Goal: Transaction & Acquisition: Purchase product/service

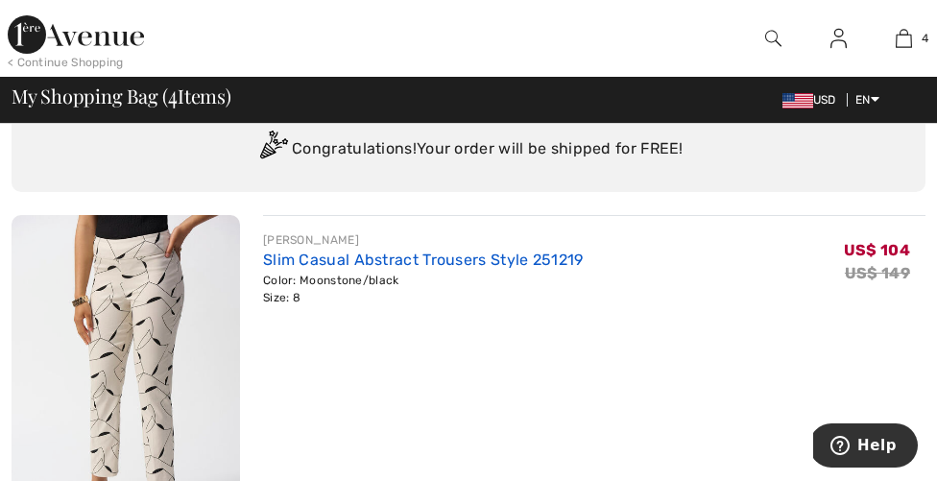
scroll to position [94, 0]
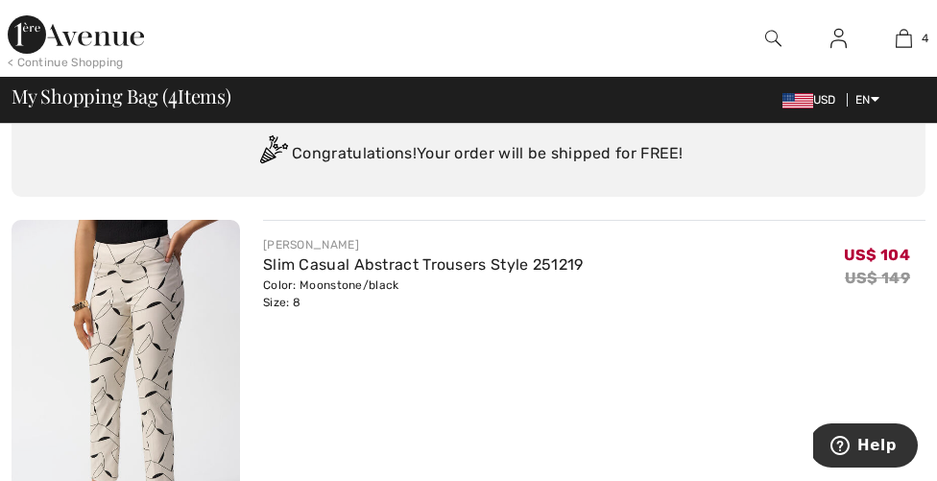
drag, startPoint x: 508, startPoint y: 274, endPoint x: 401, endPoint y: 335, distance: 123.0
click at [401, 335] on div "JOSEPH RIBKOFF Slim Casual Abstract Trousers Style 251219 Color: Moonstone/blac…" at bounding box center [594, 393] width 662 height 346
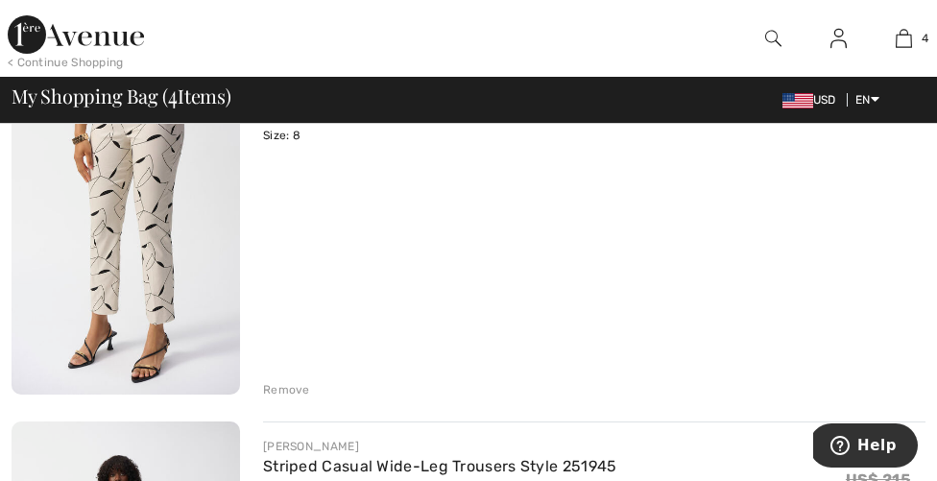
scroll to position [265, 0]
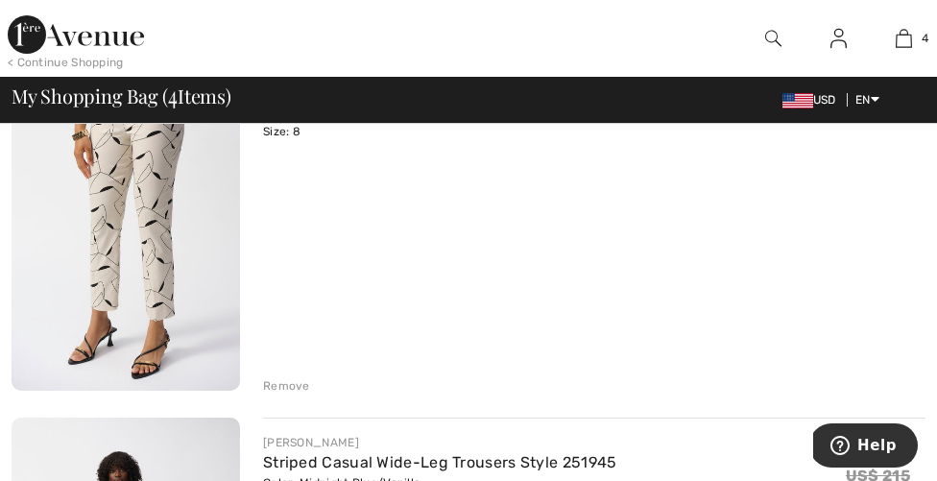
click at [286, 387] on div "Remove" at bounding box center [286, 385] width 47 height 17
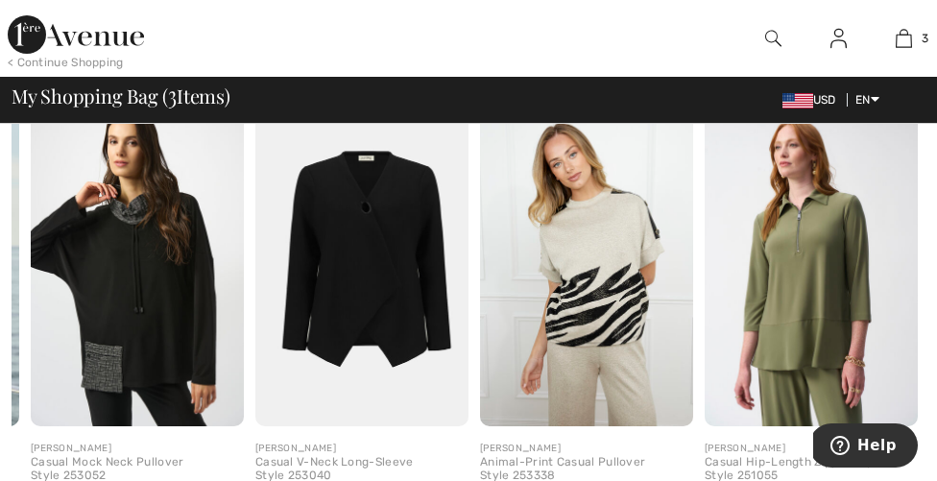
scroll to position [0, 0]
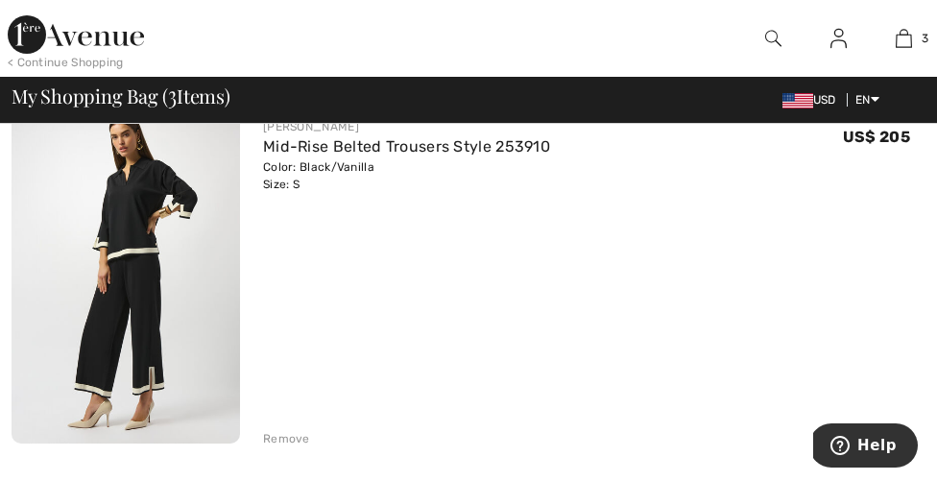
click at [163, 289] on img at bounding box center [126, 273] width 228 height 342
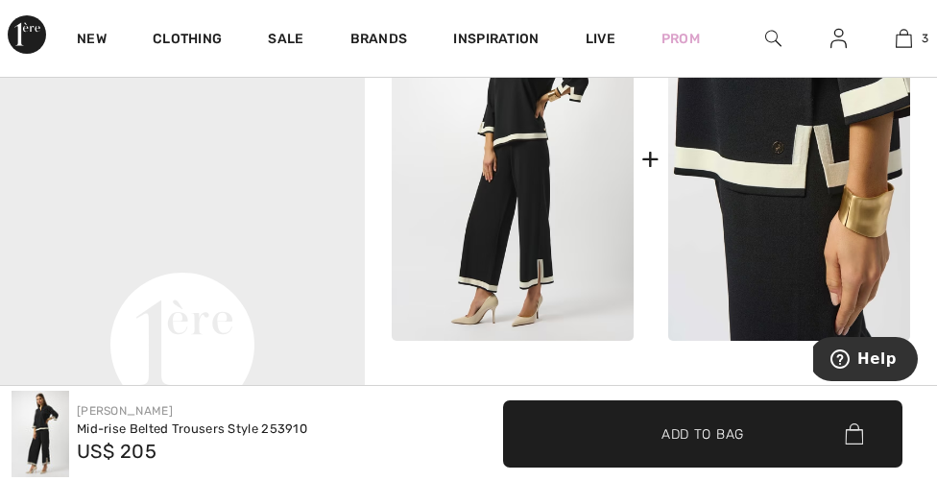
scroll to position [904, 0]
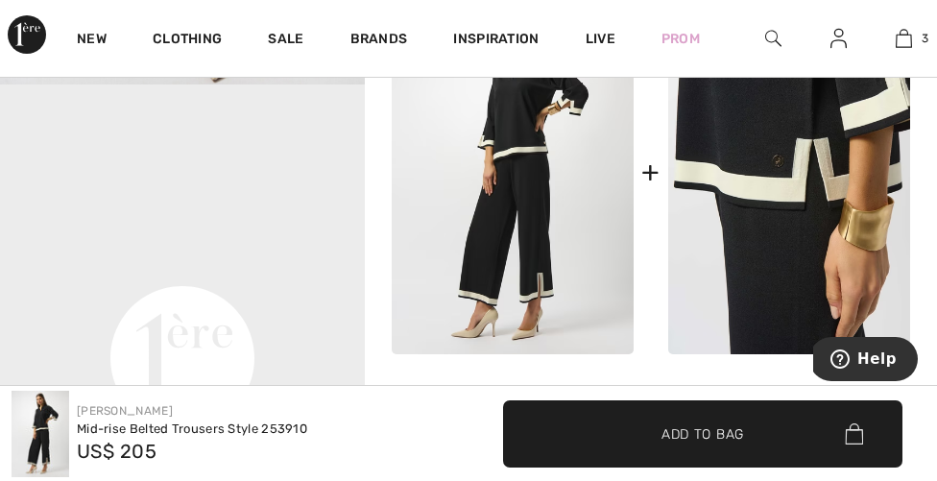
click at [811, 188] on img at bounding box center [789, 172] width 242 height 363
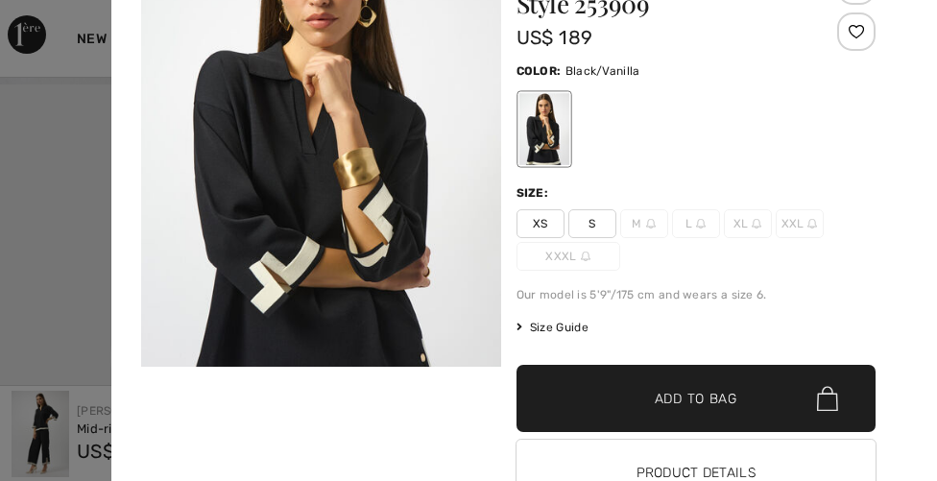
scroll to position [108, 0]
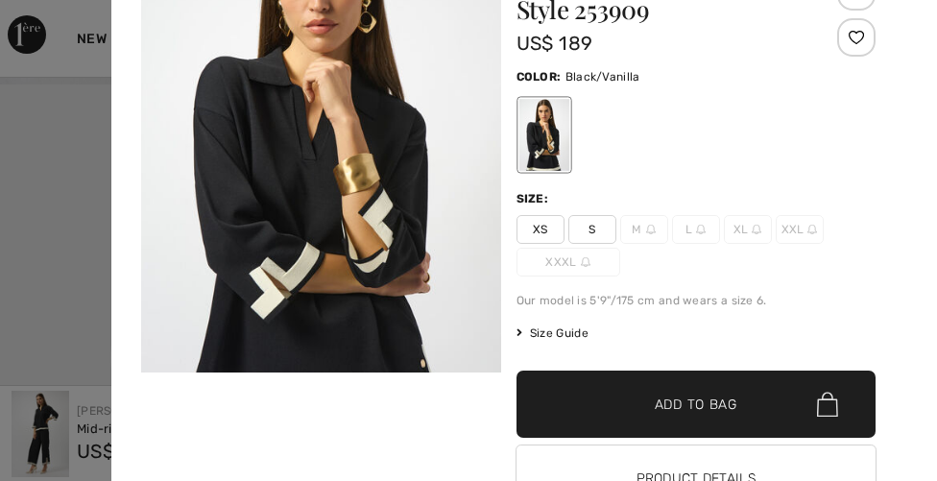
click at [562, 331] on span "Size Guide" at bounding box center [552, 332] width 72 height 17
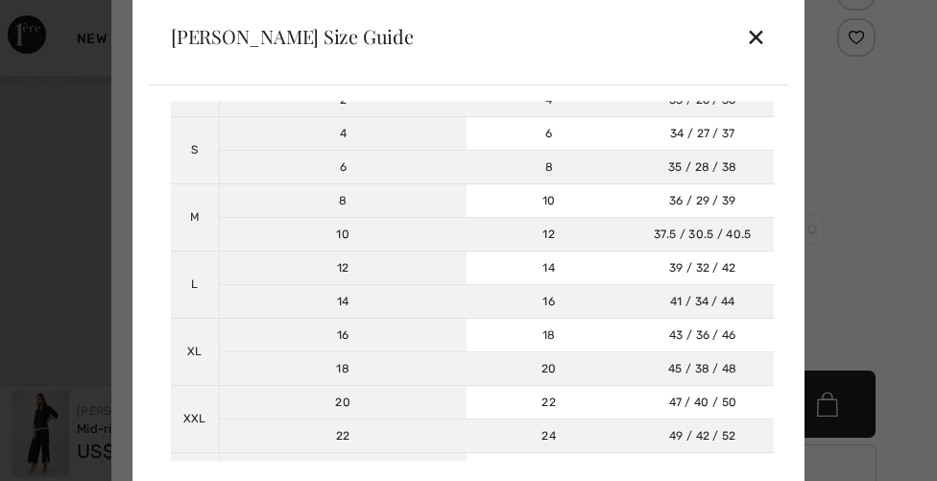
scroll to position [212, 0]
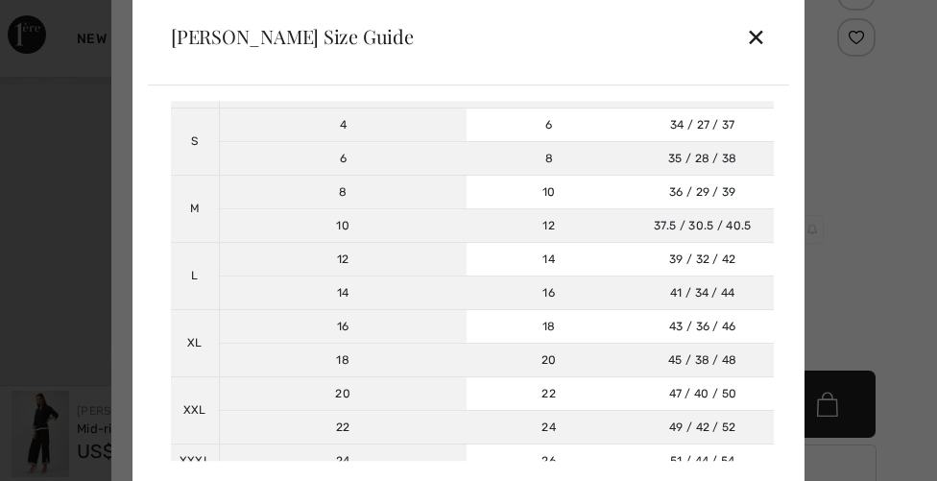
click at [757, 38] on div "✕" at bounding box center [756, 36] width 20 height 40
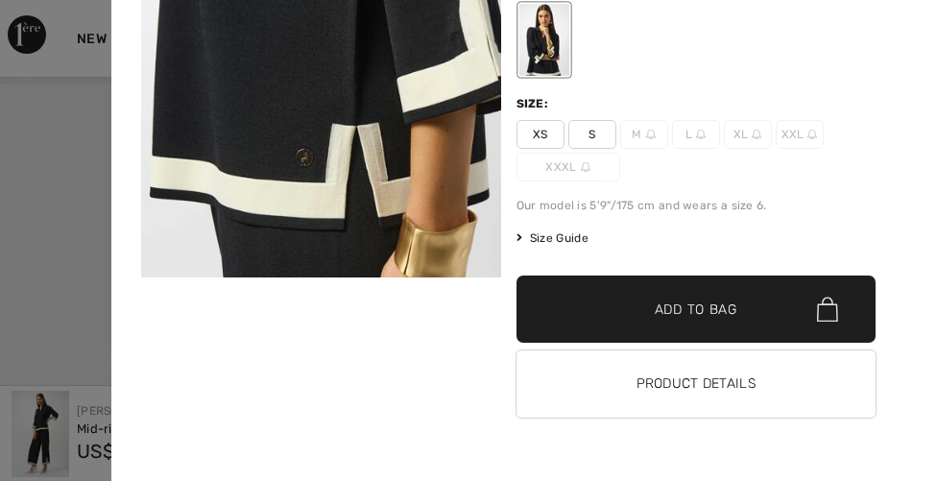
scroll to position [904, 0]
click at [590, 132] on span "S" at bounding box center [592, 134] width 48 height 29
click at [700, 311] on span "Add to Bag" at bounding box center [696, 310] width 83 height 20
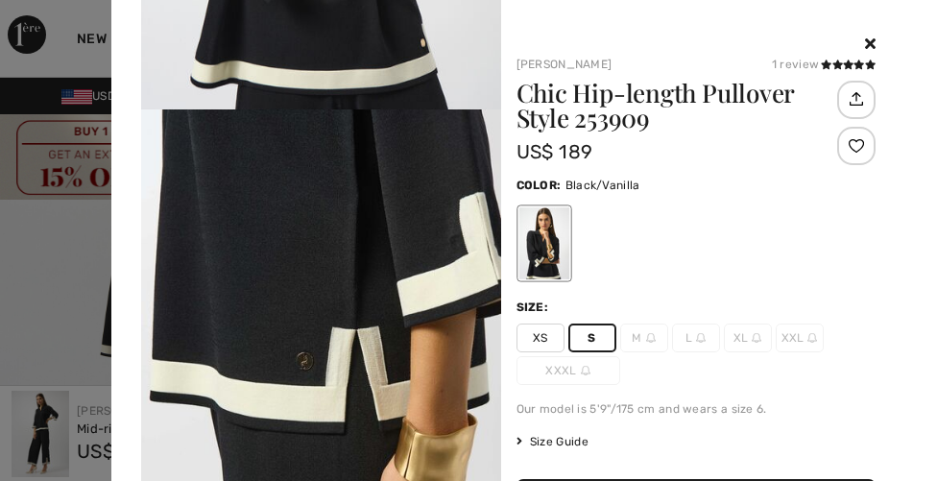
scroll to position [0, 0]
click at [866, 40] on icon at bounding box center [870, 43] width 11 height 15
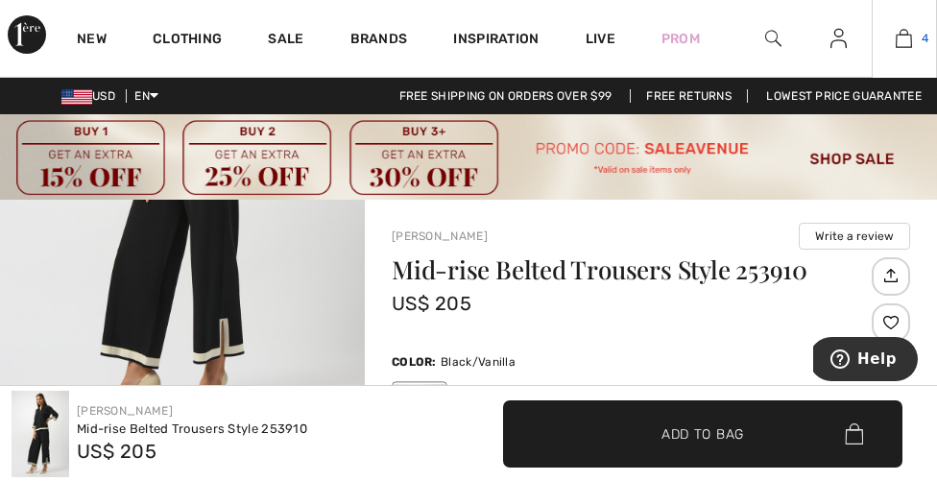
click at [901, 38] on img at bounding box center [904, 38] width 16 height 23
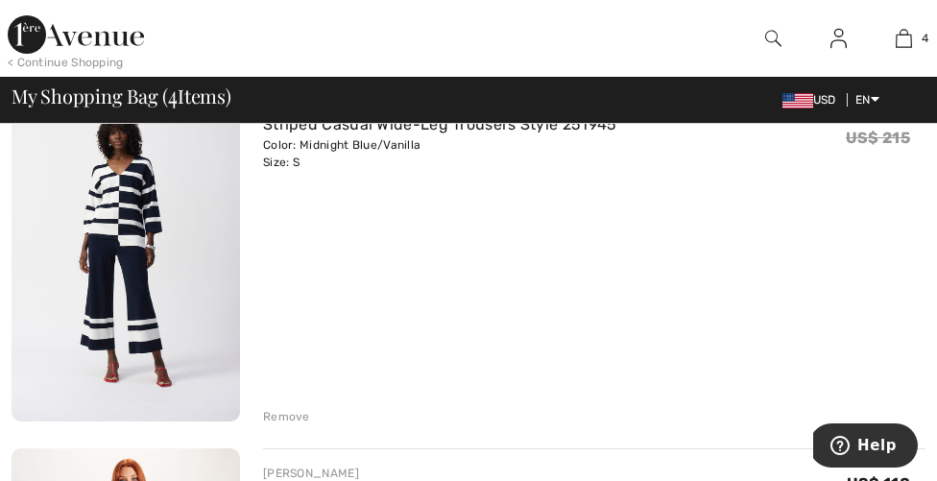
scroll to position [207, 0]
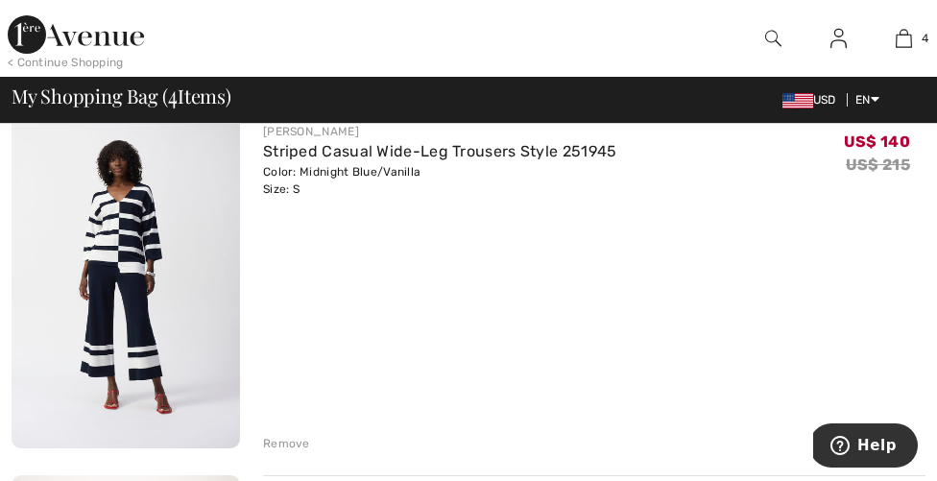
click at [116, 237] on img at bounding box center [126, 278] width 228 height 342
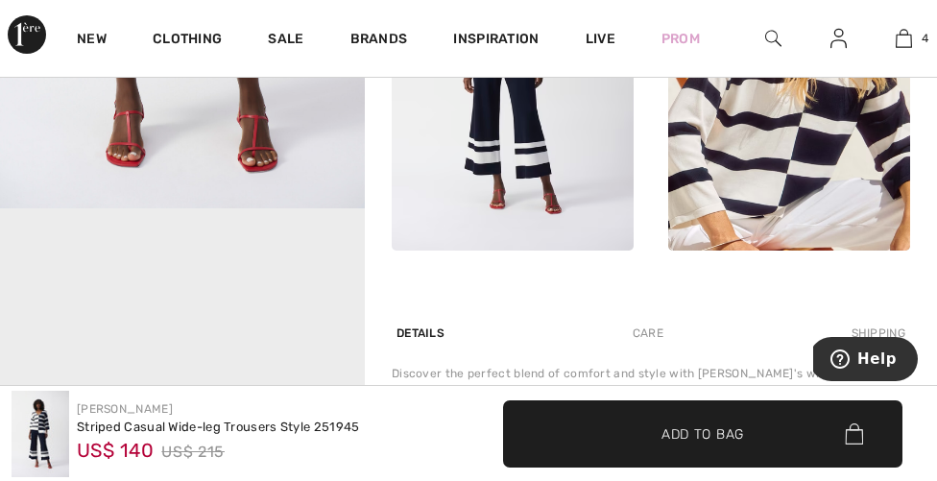
scroll to position [1054, 0]
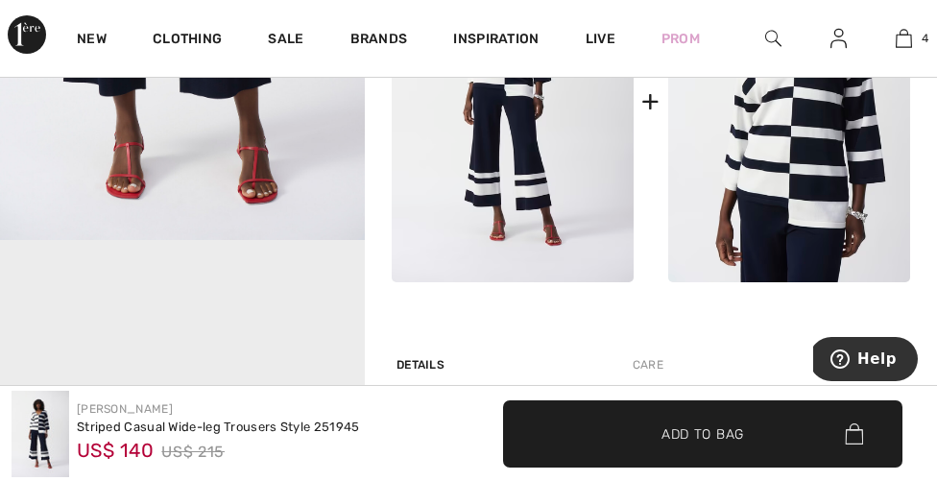
click at [787, 199] on img at bounding box center [789, 101] width 242 height 364
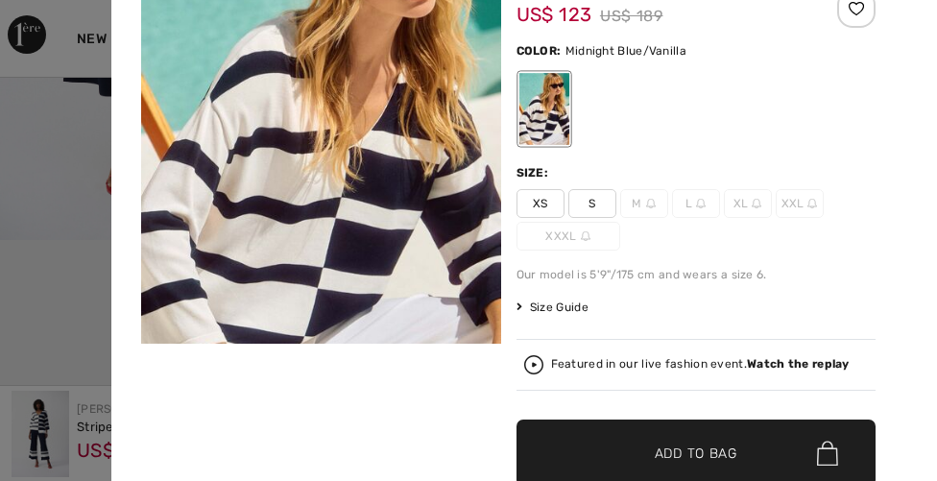
scroll to position [149, 0]
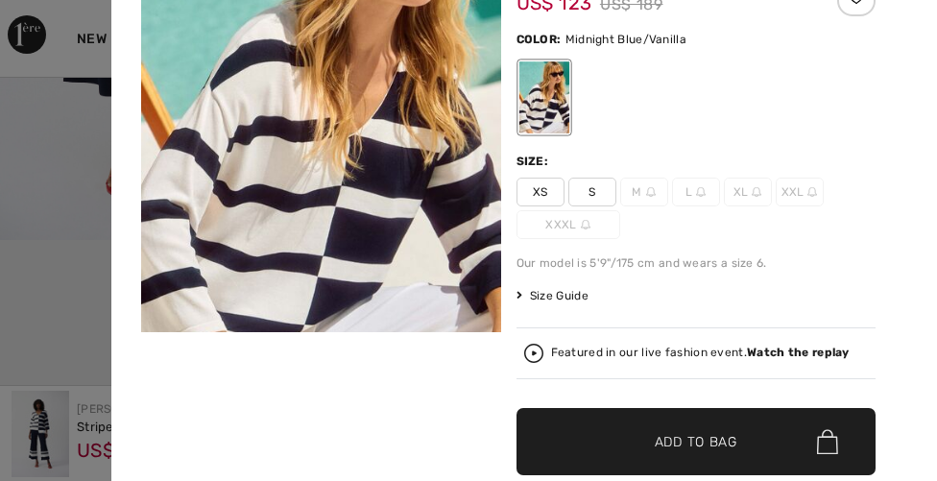
click at [642, 195] on span "M" at bounding box center [644, 192] width 48 height 29
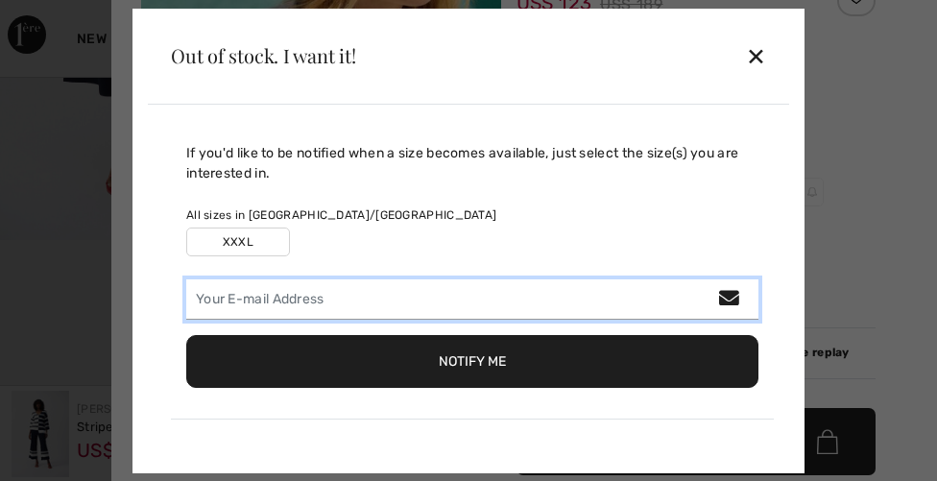
click at [546, 296] on input "email" at bounding box center [472, 299] width 572 height 40
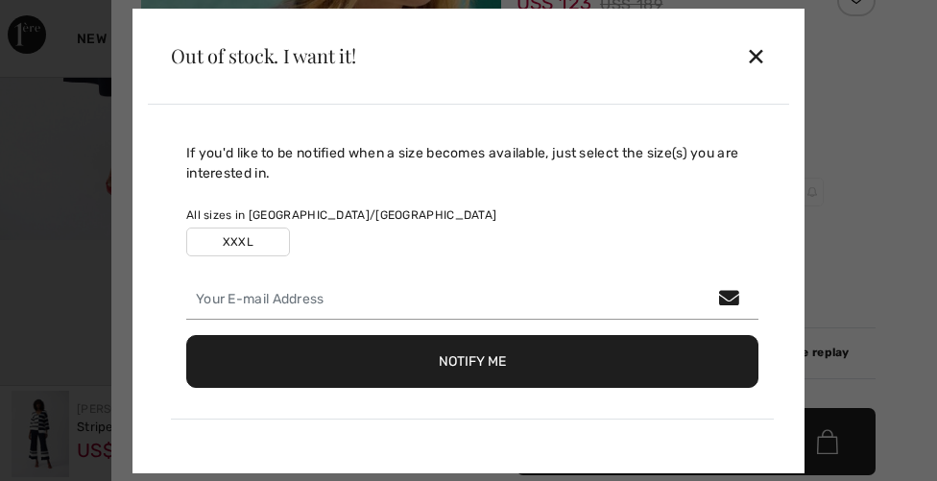
click at [423, 262] on div "If you'd like to be notified when a size becomes available, just select the siz…" at bounding box center [472, 281] width 603 height 276
click at [276, 227] on div "All sizes in CA/US XXXL" at bounding box center [472, 231] width 572 height 50
click at [247, 242] on label "XXXL" at bounding box center [238, 242] width 104 height 29
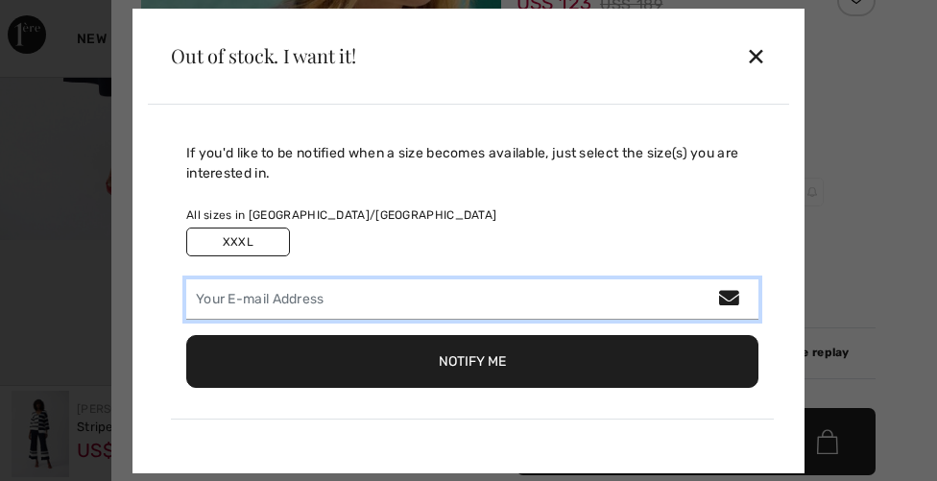
click at [265, 292] on input "email" at bounding box center [472, 299] width 572 height 40
type input "bling.emmick@icloud.com"
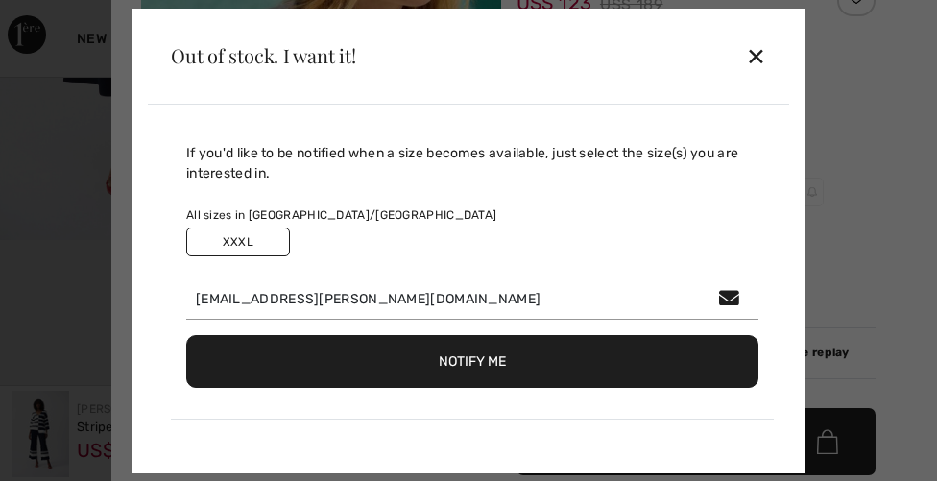
click at [748, 68] on div "✕" at bounding box center [756, 56] width 20 height 40
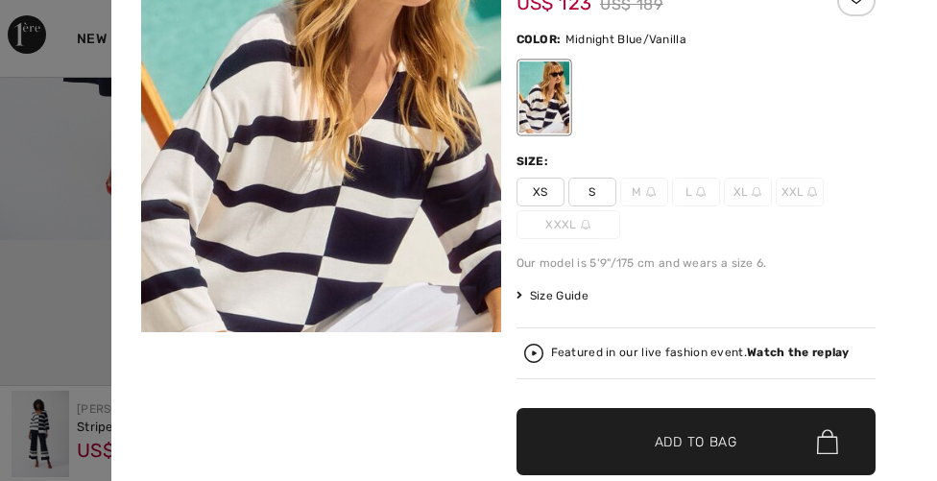
click at [598, 193] on span "S" at bounding box center [592, 192] width 48 height 29
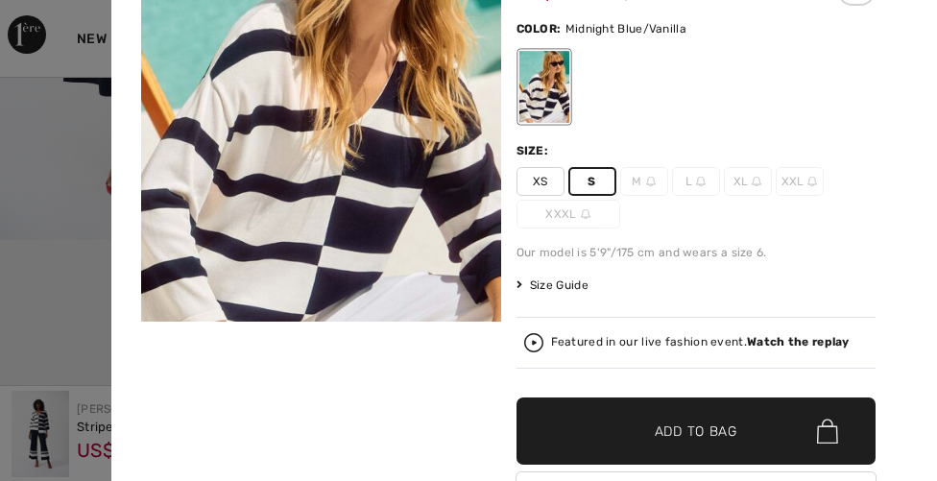
click at [646, 182] on img at bounding box center [651, 182] width 10 height 10
click at [648, 179] on img at bounding box center [651, 182] width 10 height 10
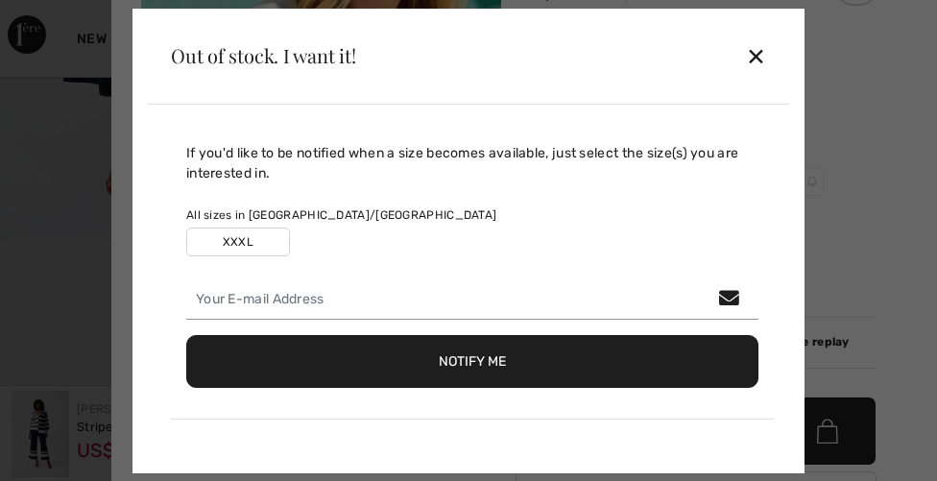
click at [274, 256] on div "If you'd like to be notified when a size becomes available, just select the siz…" at bounding box center [472, 281] width 603 height 276
click at [265, 244] on label "XXXL" at bounding box center [238, 242] width 104 height 29
click at [249, 230] on label "XXXL" at bounding box center [238, 242] width 104 height 29
click at [271, 236] on label "XXXL" at bounding box center [238, 242] width 104 height 29
click at [269, 236] on label "XXXL" at bounding box center [238, 242] width 104 height 29
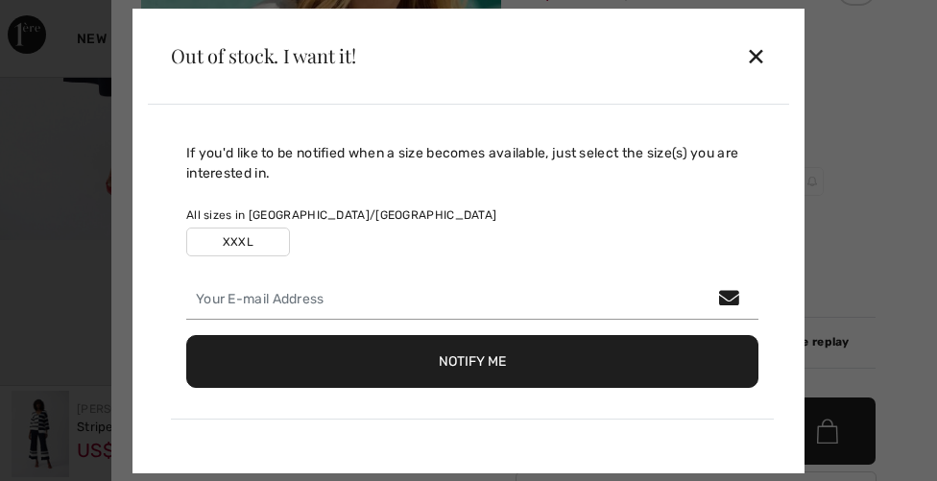
click at [457, 252] on div "XXXL" at bounding box center [472, 242] width 572 height 29
click at [273, 219] on div "All sizes in CA/US" at bounding box center [472, 214] width 572 height 17
click at [248, 236] on label "XXXL" at bounding box center [238, 242] width 104 height 29
drag, startPoint x: 195, startPoint y: 266, endPoint x: 206, endPoint y: 259, distance: 13.3
click at [204, 260] on div "If you'd like to be notified when a size becomes available, just select the siz…" at bounding box center [472, 281] width 603 height 276
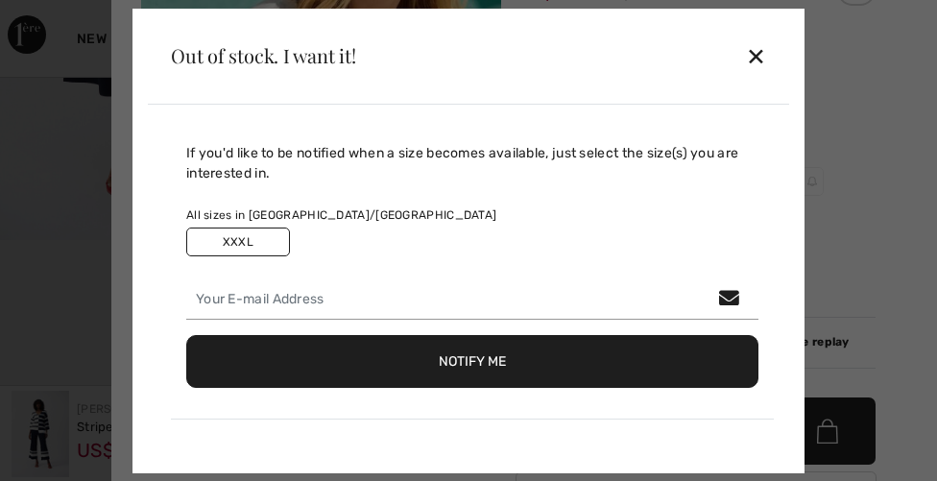
drag, startPoint x: 253, startPoint y: 243, endPoint x: 262, endPoint y: 233, distance: 12.9
click at [260, 233] on label "XXXL" at bounding box center [238, 242] width 104 height 29
click at [618, 156] on div "If you'd like to be notified when a size becomes available, just select the siz…" at bounding box center [472, 163] width 572 height 40
click at [500, 158] on div "If you'd like to be notified when a size becomes available, just select the siz…" at bounding box center [472, 163] width 572 height 40
click at [680, 156] on div "If you'd like to be notified when a size becomes available, just select the siz…" at bounding box center [472, 163] width 572 height 40
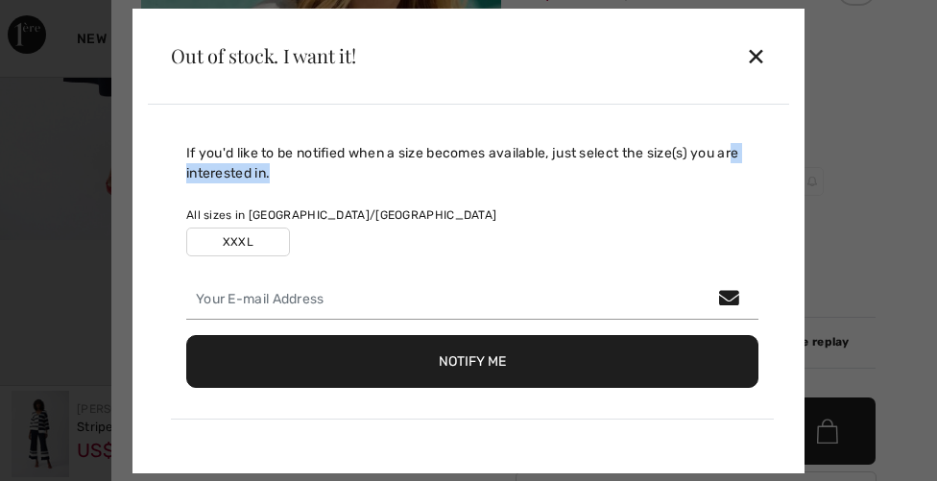
drag, startPoint x: 737, startPoint y: 156, endPoint x: 556, endPoint y: 170, distance: 181.9
click at [560, 167] on div "If you'd like to be notified when a size becomes available, just select the siz…" at bounding box center [472, 163] width 572 height 40
click at [247, 180] on div "If you'd like to be notified when a size becomes available, just select the siz…" at bounding box center [472, 163] width 572 height 40
click at [197, 226] on div "All sizes in CA/US XXXL" at bounding box center [472, 231] width 572 height 50
click at [585, 47] on div "Out of stock. I want it! ✕" at bounding box center [468, 57] width 641 height 96
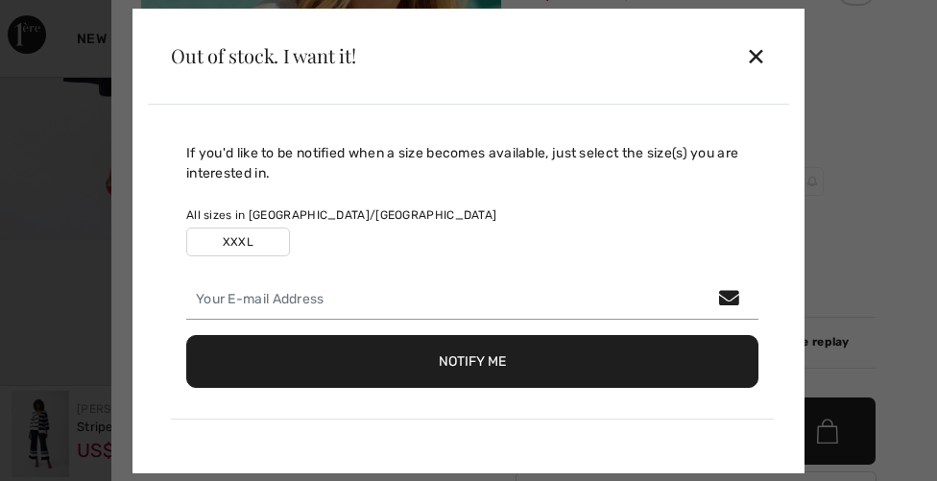
click at [252, 237] on label "XXXL" at bounding box center [238, 242] width 104 height 29
click at [252, 233] on label "XXXL" at bounding box center [238, 242] width 104 height 29
click at [120, 310] on div at bounding box center [468, 240] width 937 height 481
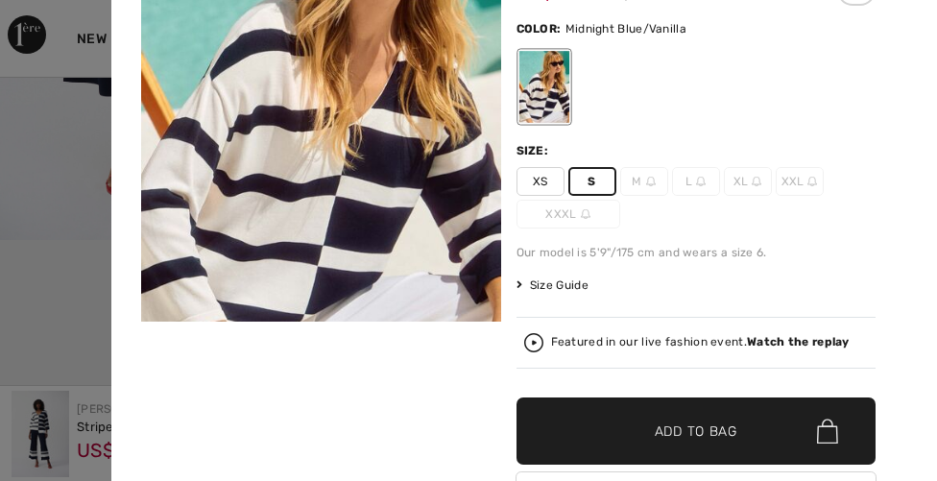
click at [630, 199] on div "XS S M L XL XXL XXXL" at bounding box center [696, 197] width 360 height 61
click at [639, 186] on span "M" at bounding box center [644, 181] width 48 height 29
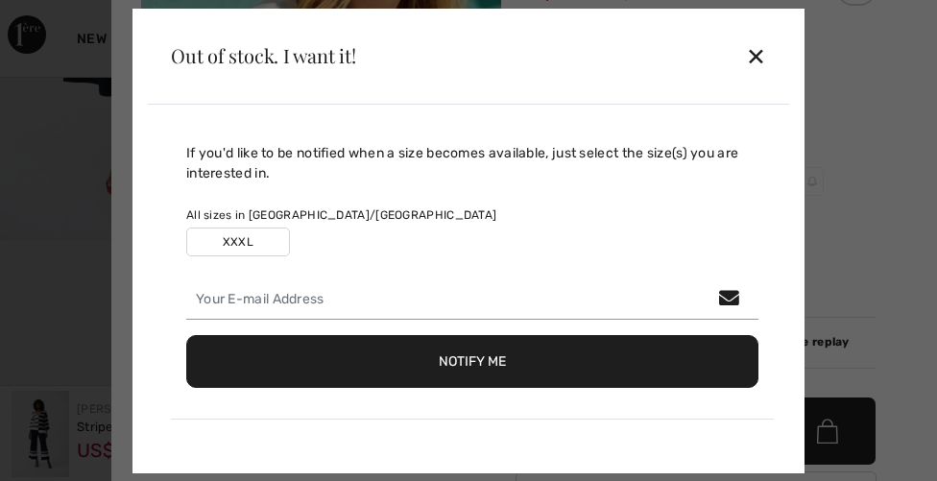
click at [265, 241] on label "XXXL" at bounding box center [238, 242] width 104 height 29
drag, startPoint x: 276, startPoint y: 228, endPoint x: 462, endPoint y: 202, distance: 188.2
click at [461, 202] on div "If you'd like to be notified when a size becomes available, just select the siz…" at bounding box center [472, 281] width 603 height 276
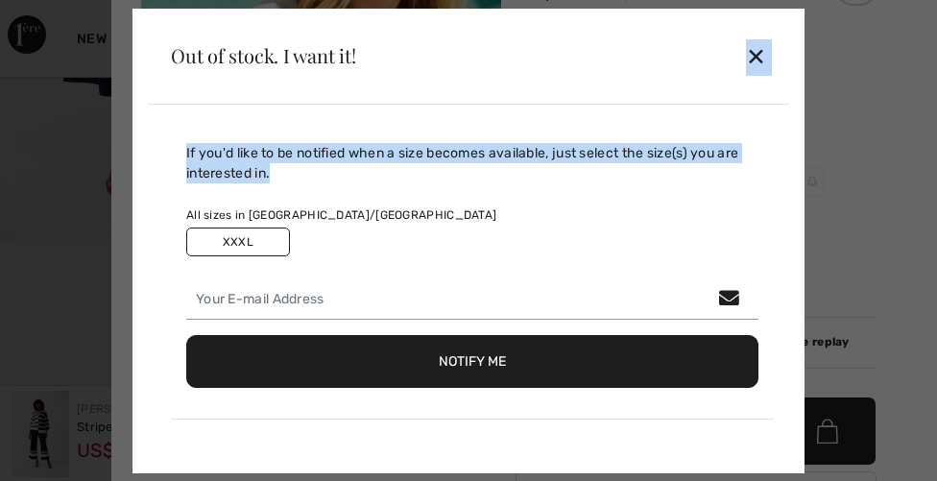
drag, startPoint x: 745, startPoint y: 54, endPoint x: 336, endPoint y: 180, distance: 428.2
click at [369, 163] on div "Out of stock. I want it! ✕ If you'd like to be notified when a size becomes ava…" at bounding box center [468, 241] width 672 height 465
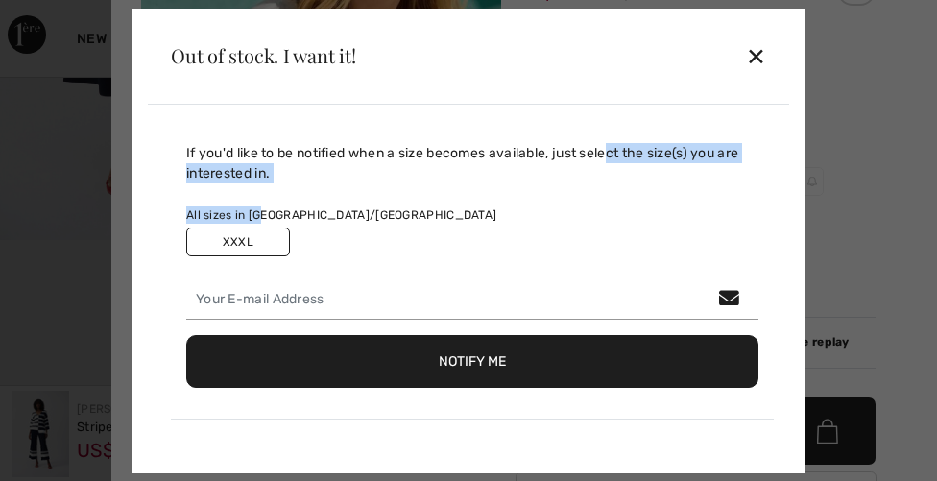
drag, startPoint x: 613, startPoint y: 146, endPoint x: 262, endPoint y: 216, distance: 358.3
click at [262, 216] on div "If you'd like to be notified when a size becomes available, just select the siz…" at bounding box center [472, 281] width 603 height 276
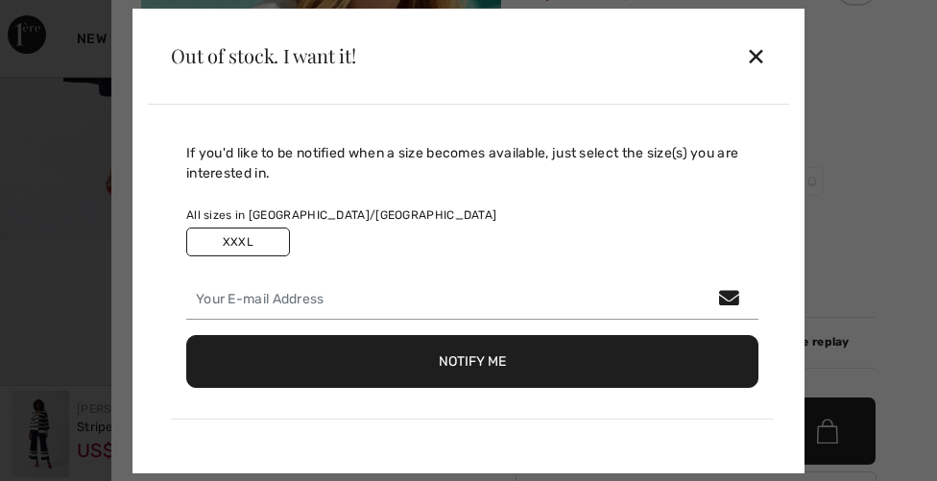
click at [259, 235] on label "XXXL" at bounding box center [238, 242] width 104 height 29
click at [256, 252] on label "XXXL" at bounding box center [238, 242] width 104 height 29
click at [238, 240] on label "XXXL" at bounding box center [238, 242] width 104 height 29
click at [509, 355] on button "Notify Me" at bounding box center [472, 361] width 572 height 53
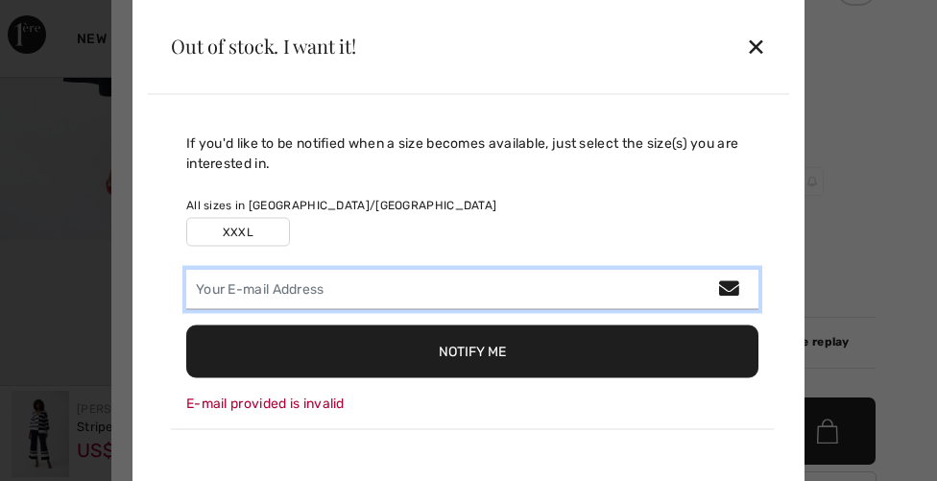
drag, startPoint x: 719, startPoint y: 293, endPoint x: 285, endPoint y: 299, distance: 434.0
click at [285, 299] on input "email" at bounding box center [472, 289] width 572 height 40
type input "bling.emmick@icloud.com"
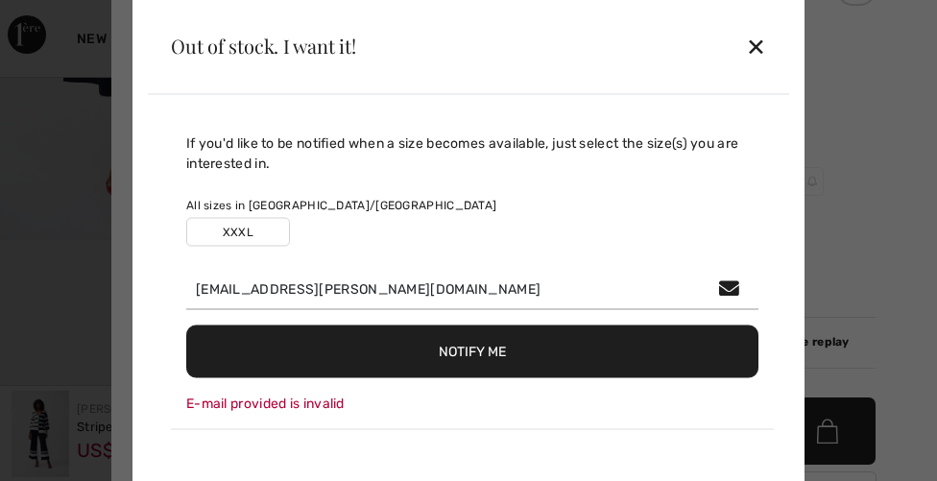
click at [253, 228] on label "XXXL" at bounding box center [238, 231] width 104 height 29
click at [256, 221] on label "XXXL" at bounding box center [238, 231] width 104 height 29
click at [758, 49] on div "✕" at bounding box center [756, 46] width 20 height 40
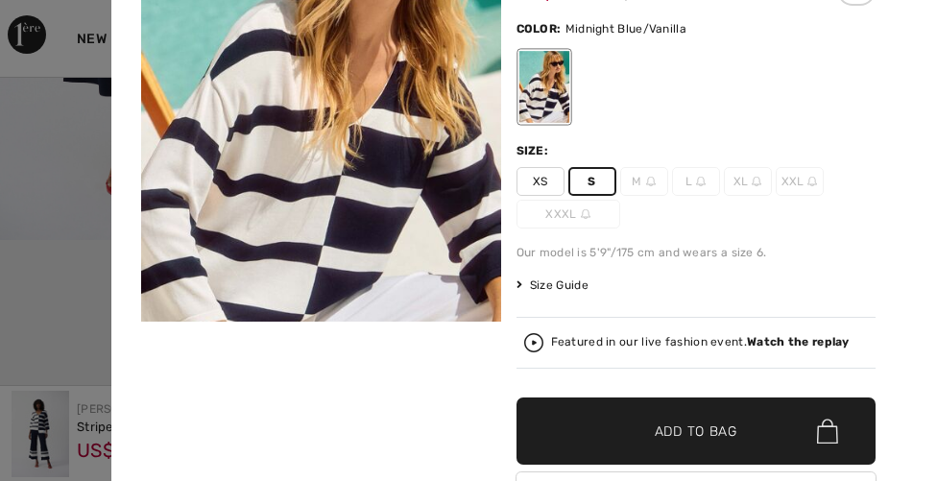
drag, startPoint x: 658, startPoint y: 166, endPoint x: 635, endPoint y: 187, distance: 31.3
click at [639, 186] on div "Size: XS S M L XL XXL XXXL" at bounding box center [696, 185] width 360 height 86
click at [642, 186] on span "M" at bounding box center [644, 181] width 48 height 29
click at [642, 184] on span "M" at bounding box center [644, 181] width 48 height 29
click at [642, 183] on span "M" at bounding box center [644, 181] width 48 height 29
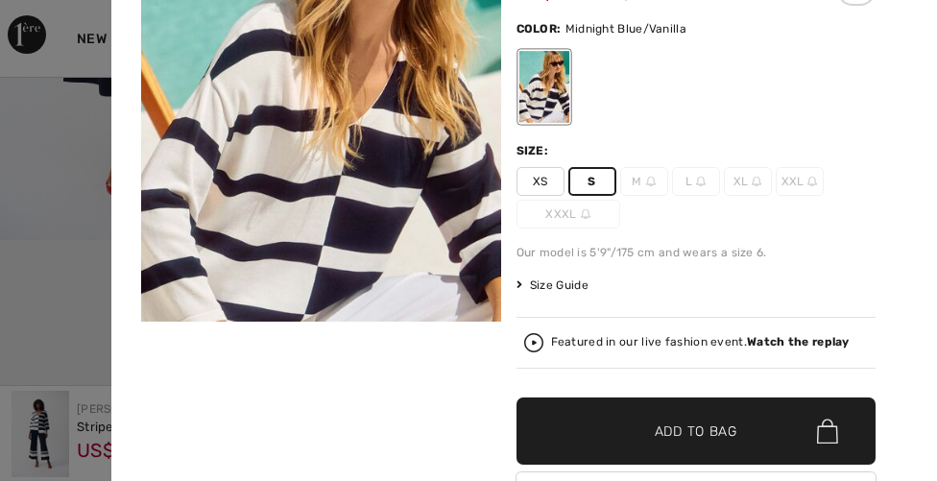
click at [642, 183] on span "M" at bounding box center [644, 181] width 48 height 29
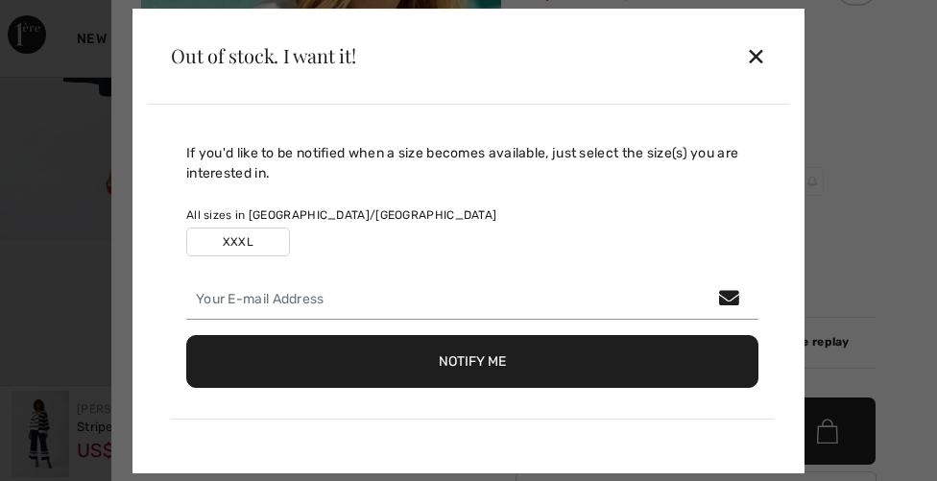
click at [638, 182] on div "If you'd like to be notified when a size becomes available, just select the siz…" at bounding box center [472, 163] width 572 height 40
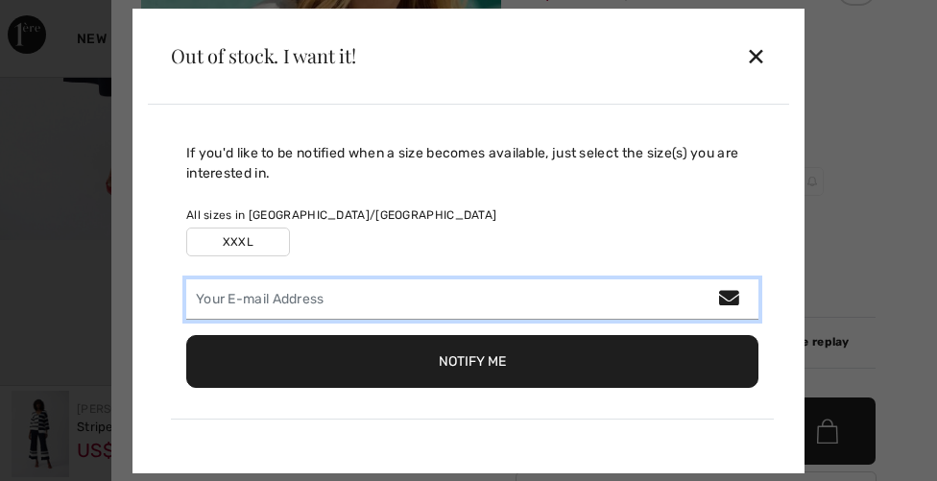
click at [328, 303] on input "email" at bounding box center [472, 299] width 572 height 40
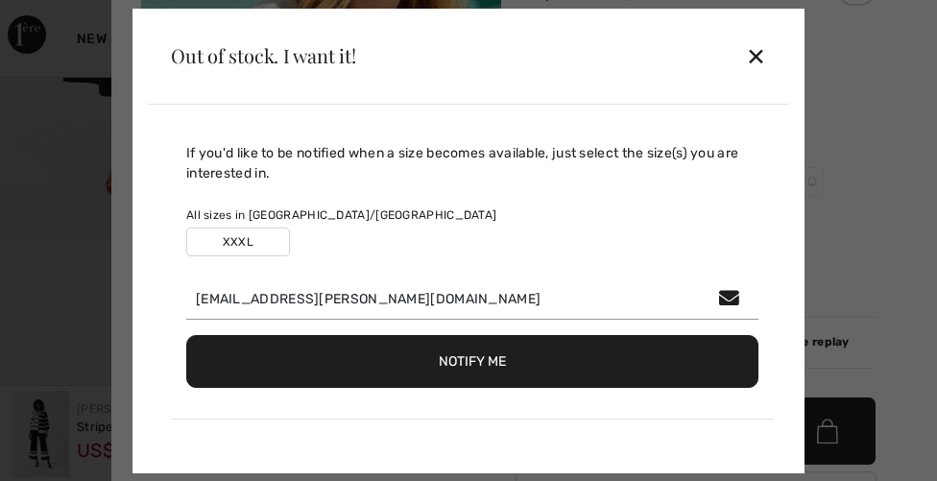
click at [380, 279] on input "bling.emmick@icloud.com" at bounding box center [472, 299] width 572 height 40
click at [472, 361] on button "Notify Me" at bounding box center [472, 361] width 572 height 53
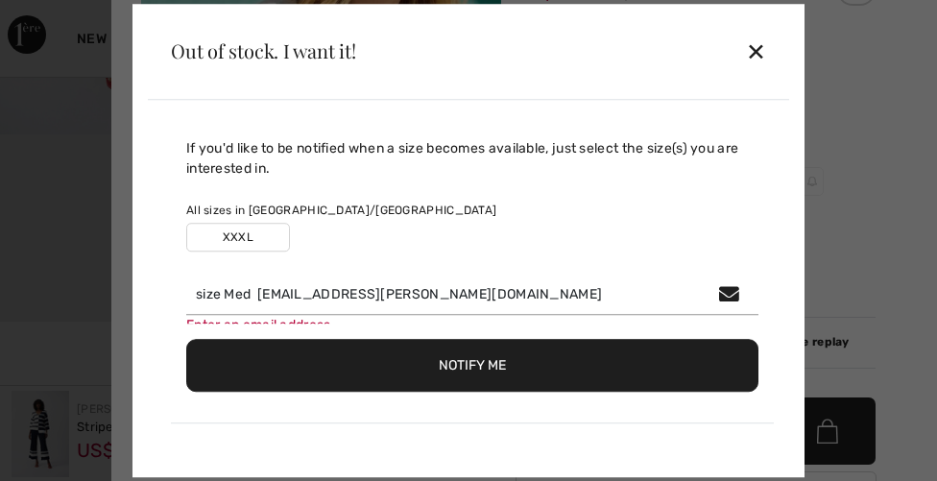
scroll to position [1179, 0]
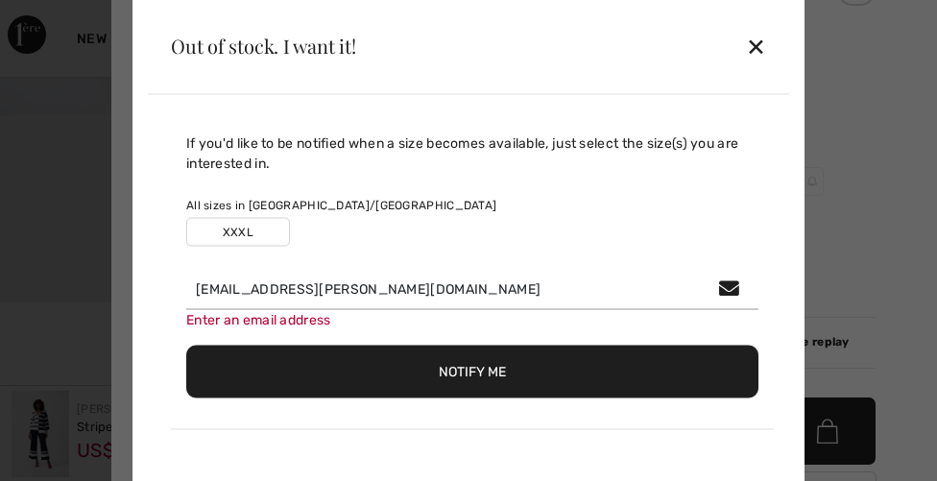
type input "[EMAIL_ADDRESS][PERSON_NAME][DOMAIN_NAME]"
click at [472, 371] on button "Notify Me" at bounding box center [472, 371] width 572 height 53
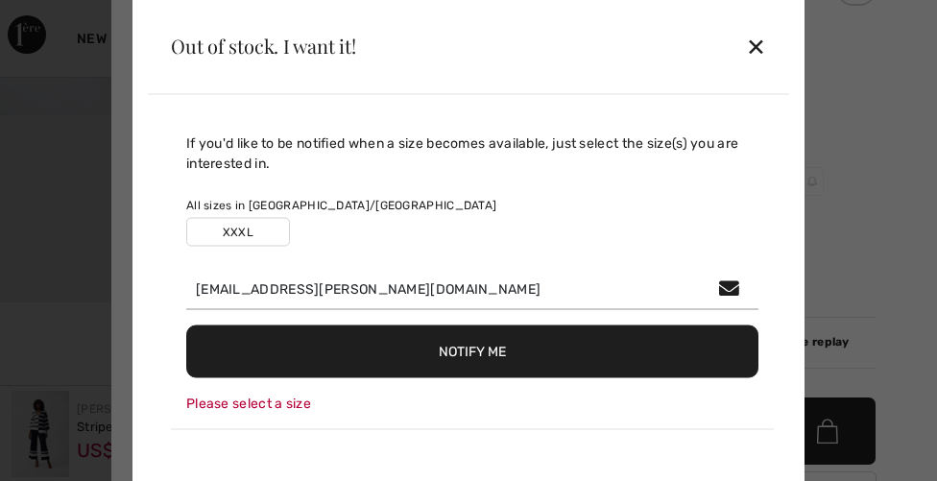
click at [293, 396] on div "Please select a size" at bounding box center [472, 403] width 572 height 20
click at [264, 414] on div "If you'd like to be notified when a size becomes available, just select the siz…" at bounding box center [472, 280] width 603 height 297
click at [287, 235] on label "XXXL" at bounding box center [238, 231] width 104 height 29
click at [251, 236] on label "XXXL" at bounding box center [238, 231] width 104 height 29
click at [252, 237] on label "XXXL" at bounding box center [238, 231] width 104 height 29
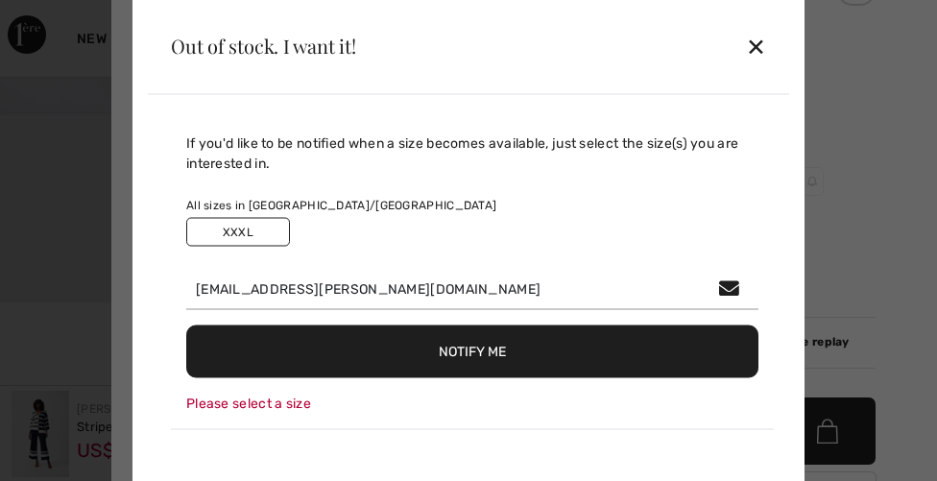
click at [252, 237] on label "XXXL" at bounding box center [238, 231] width 104 height 29
click at [253, 236] on label "XXXL" at bounding box center [238, 231] width 104 height 29
click at [254, 232] on label "XXXL" at bounding box center [238, 231] width 104 height 29
click at [268, 220] on label "XXXL" at bounding box center [238, 231] width 104 height 29
click at [266, 225] on label "XXXL" at bounding box center [238, 231] width 104 height 29
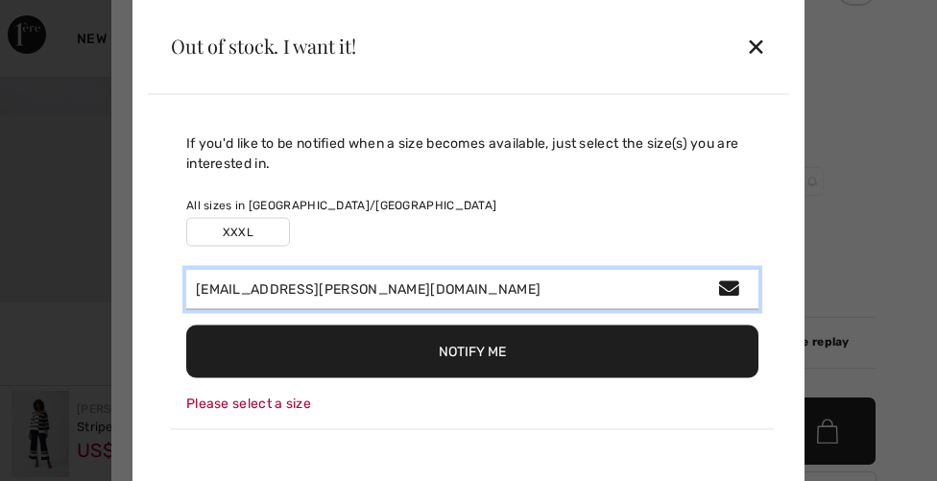
drag, startPoint x: 278, startPoint y: 273, endPoint x: 229, endPoint y: 324, distance: 70.6
click at [229, 324] on div "If you'd like to be notified when a size becomes available, just select the siz…" at bounding box center [472, 280] width 603 height 297
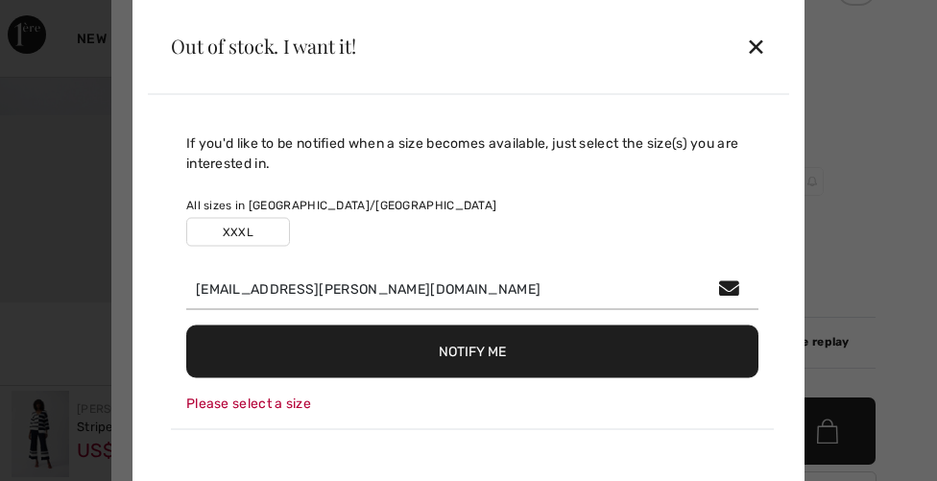
click at [267, 408] on div "Please select a size" at bounding box center [472, 403] width 572 height 20
click at [759, 44] on div "✕" at bounding box center [756, 46] width 20 height 40
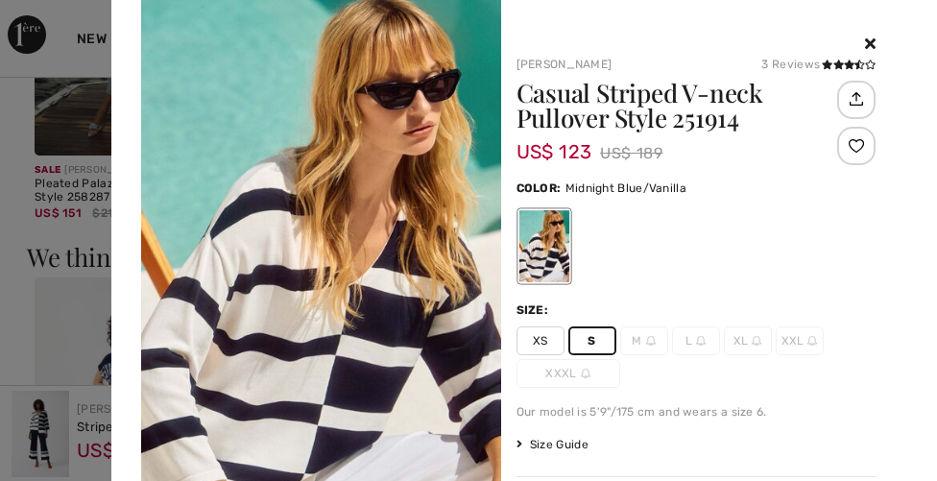
scroll to position [0, 0]
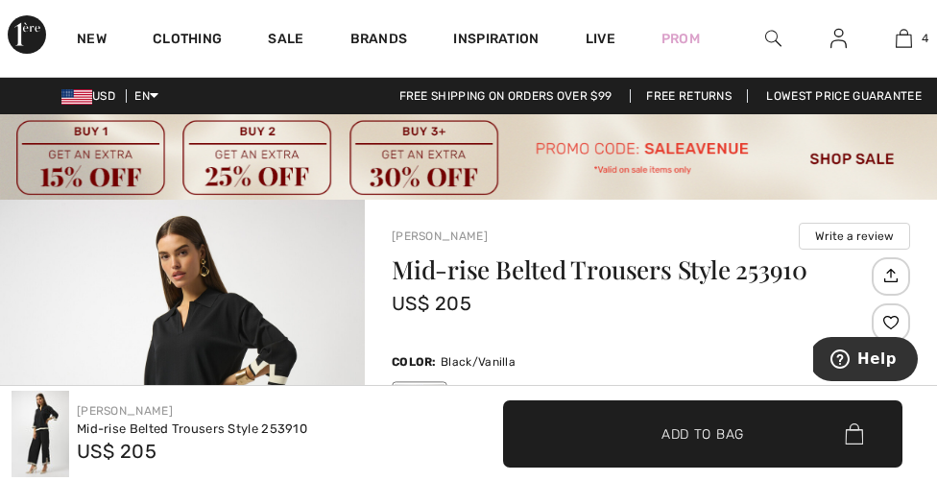
click at [459, 118] on img at bounding box center [468, 156] width 937 height 85
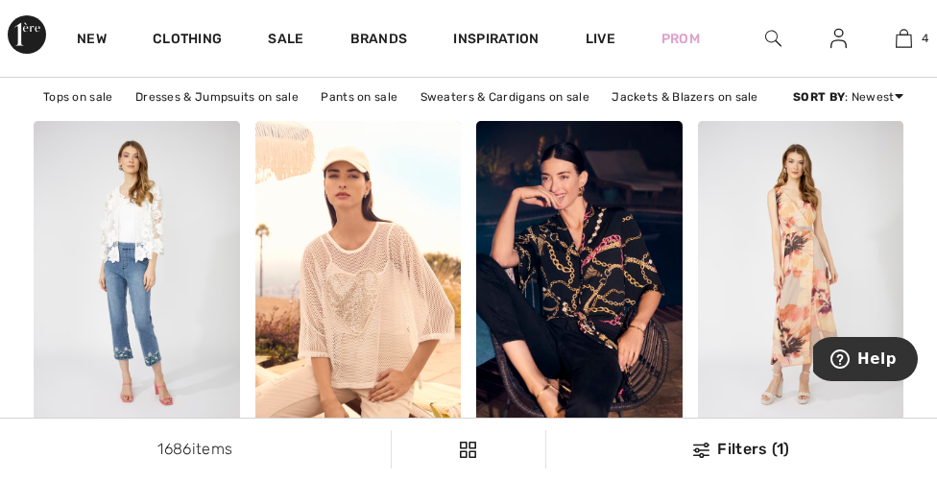
scroll to position [2464, 0]
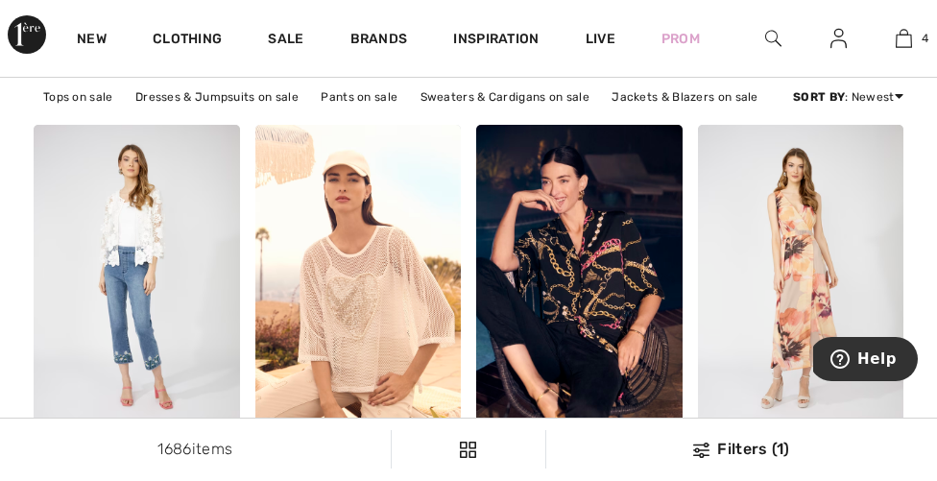
click at [845, 36] on img at bounding box center [838, 38] width 16 height 23
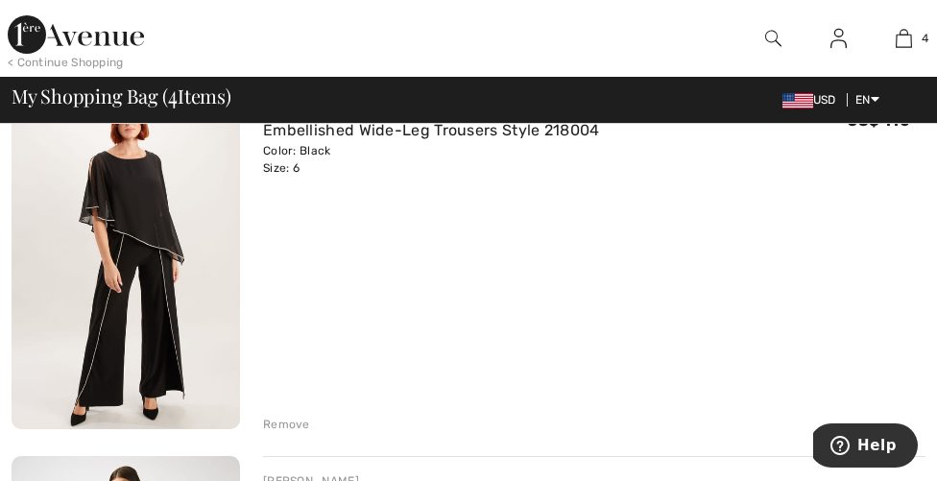
scroll to position [606, 0]
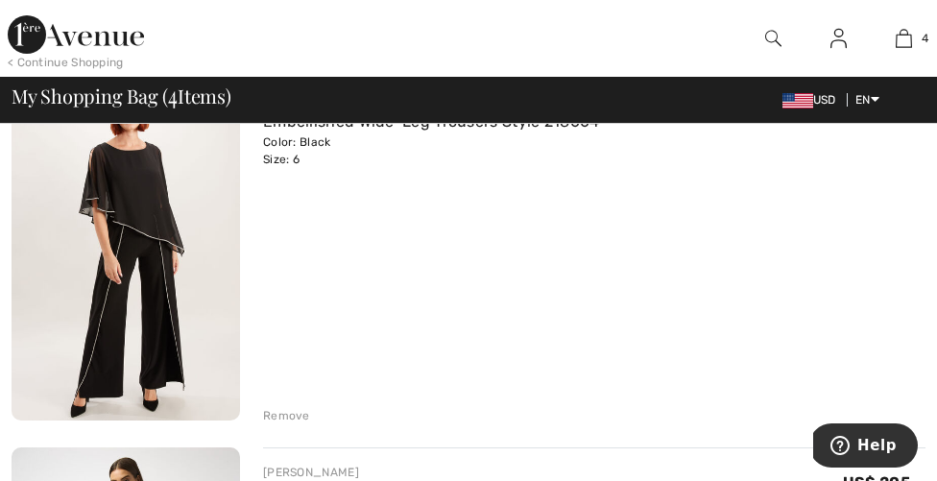
click at [289, 410] on div "Remove" at bounding box center [286, 415] width 47 height 17
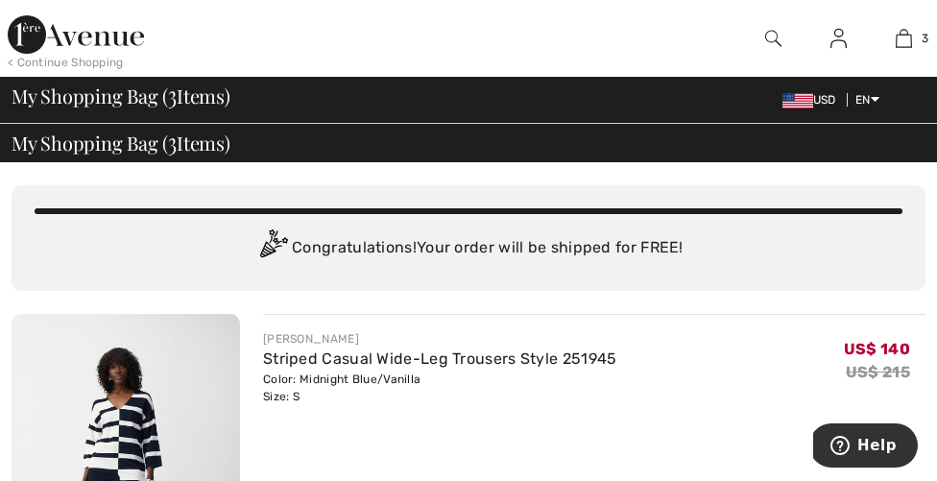
scroll to position [0, 0]
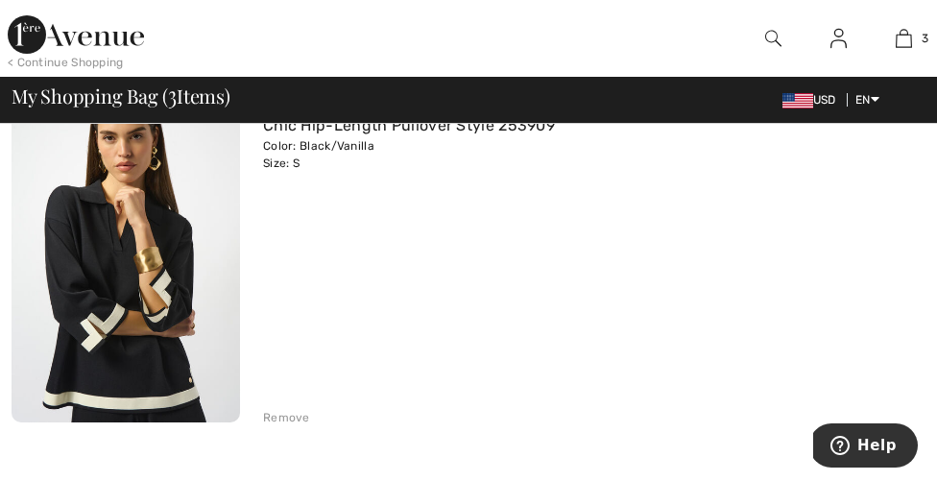
click at [294, 420] on div "Remove" at bounding box center [286, 417] width 47 height 17
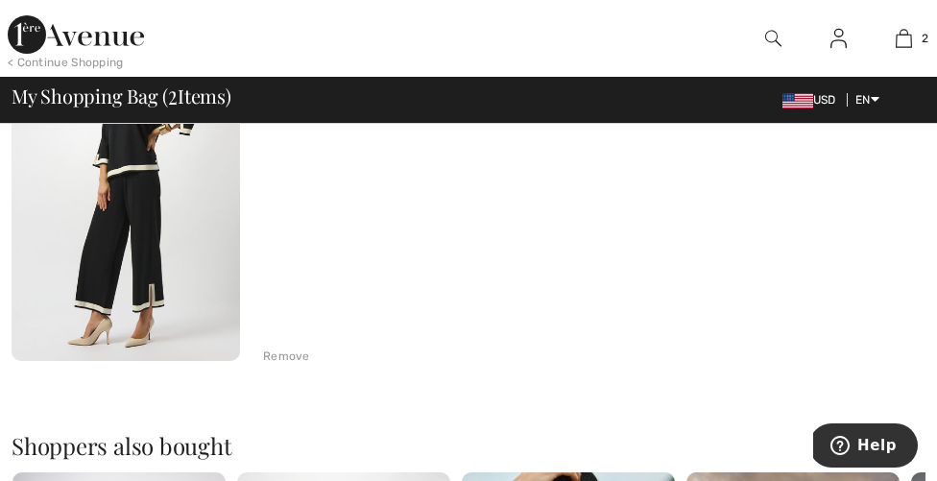
click at [276, 357] on div "Remove" at bounding box center [286, 356] width 47 height 17
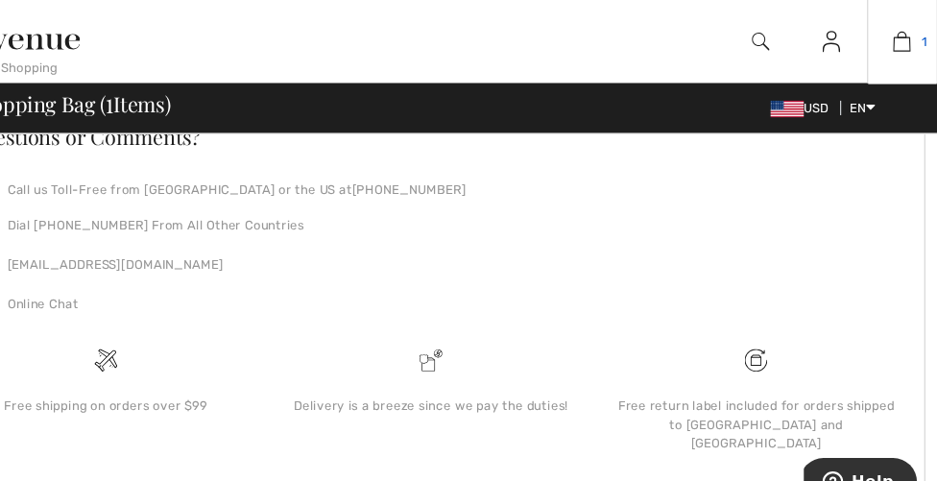
click at [873, 36] on link "1" at bounding box center [904, 38] width 63 height 23
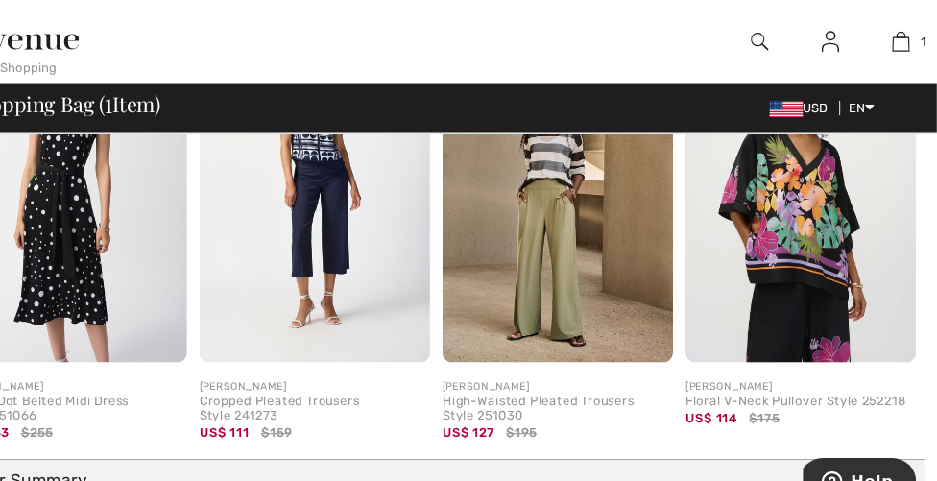
scroll to position [751, 0]
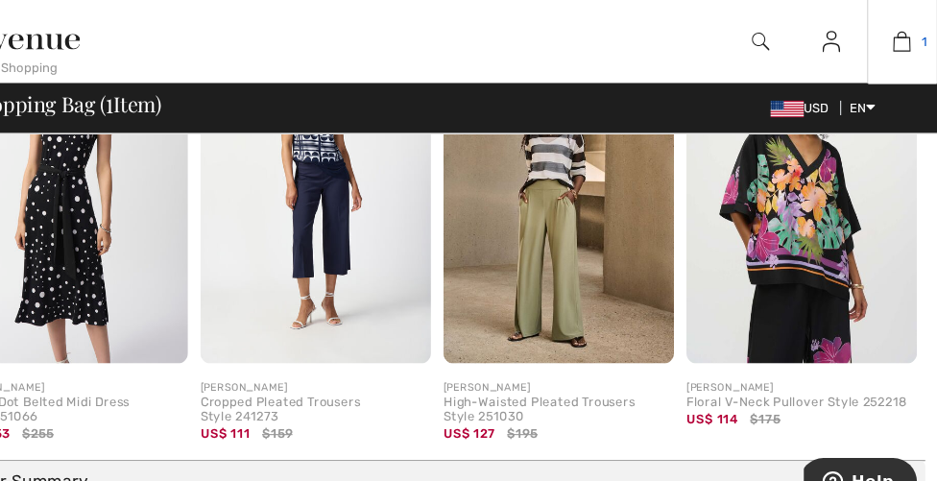
click at [896, 36] on img at bounding box center [904, 38] width 16 height 23
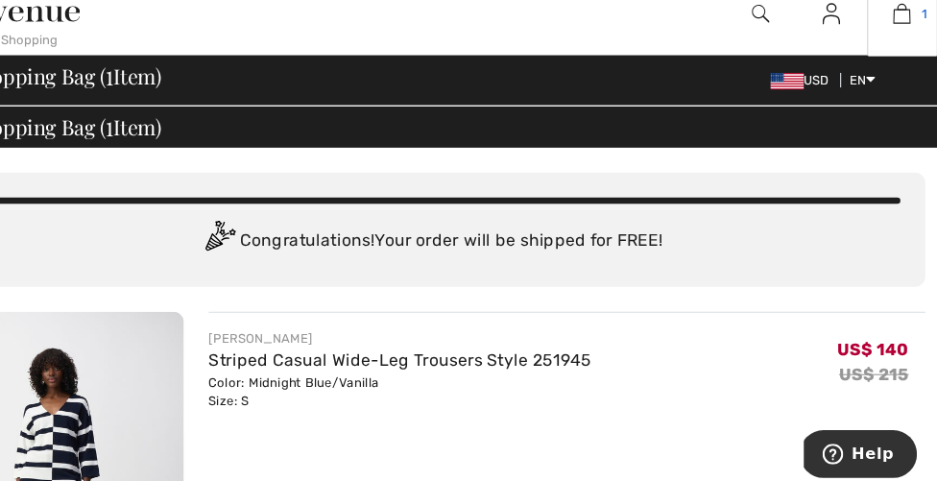
click at [896, 27] on img at bounding box center [904, 38] width 16 height 23
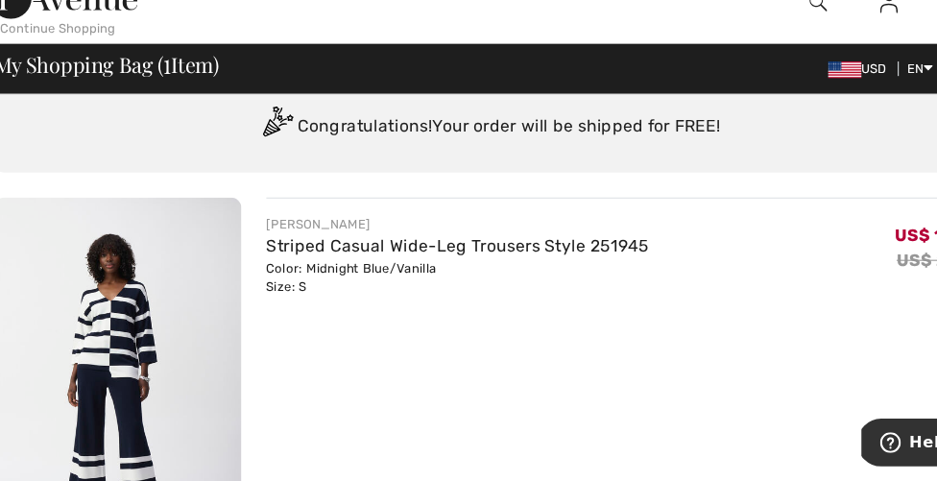
scroll to position [97, 0]
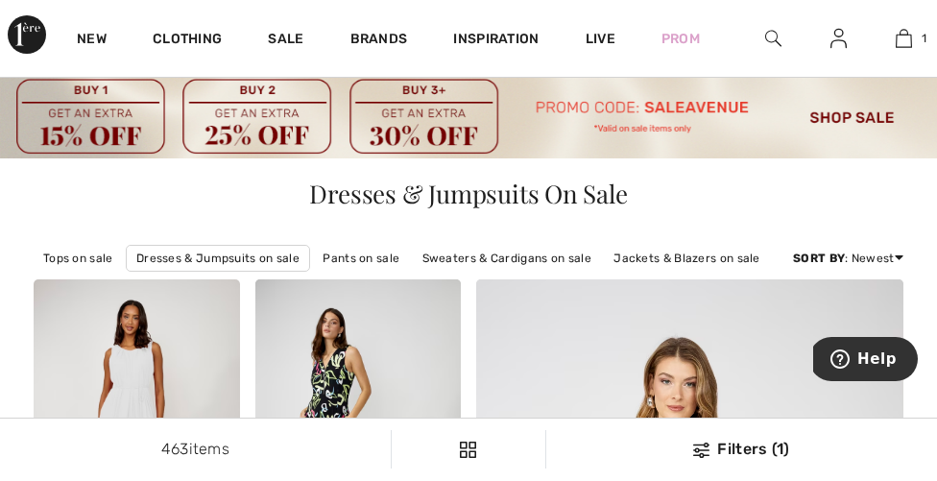
scroll to position [46, 0]
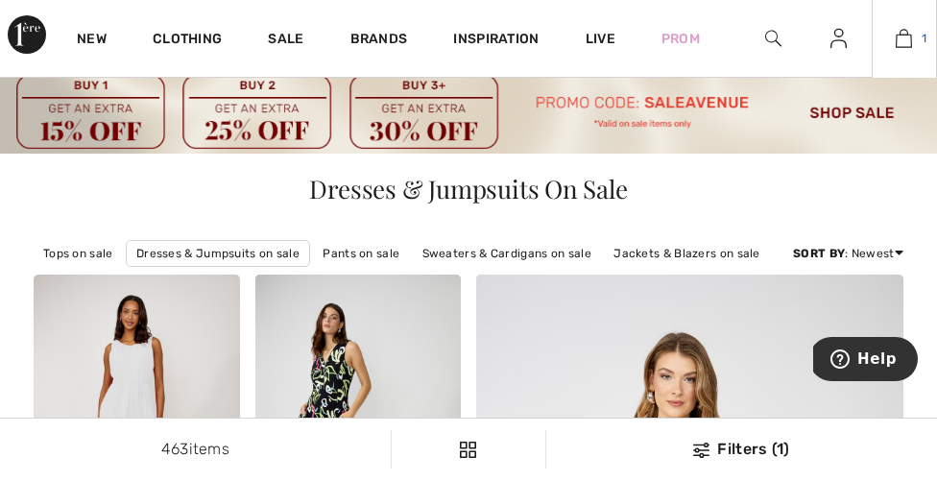
click at [906, 37] on img at bounding box center [904, 38] width 16 height 23
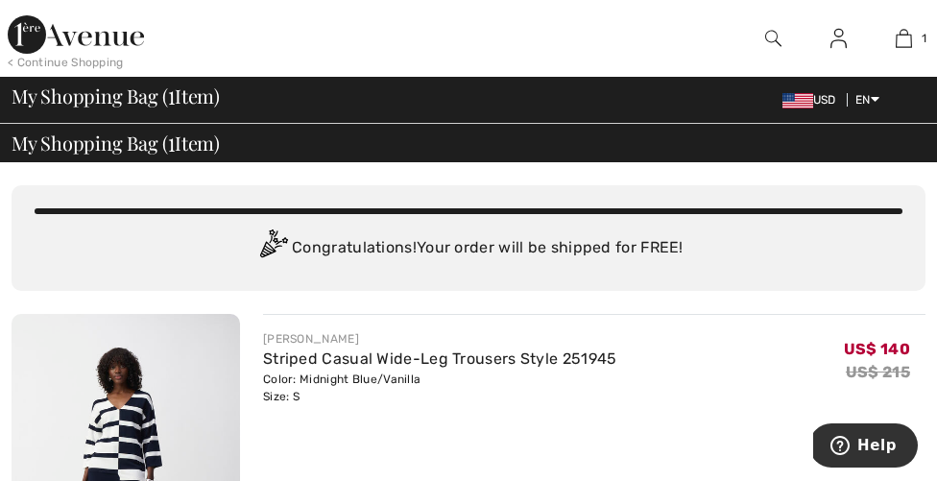
click at [171, 107] on span "1" at bounding box center [171, 94] width 7 height 25
drag, startPoint x: 193, startPoint y: 100, endPoint x: 200, endPoint y: 91, distance: 10.9
click at [128, 100] on span "My Shopping Bag ( 1 Item)" at bounding box center [116, 95] width 208 height 19
click at [175, 144] on span "My Shopping Bag ( 1 Item)" at bounding box center [116, 142] width 208 height 19
click at [908, 37] on img at bounding box center [904, 38] width 16 height 23
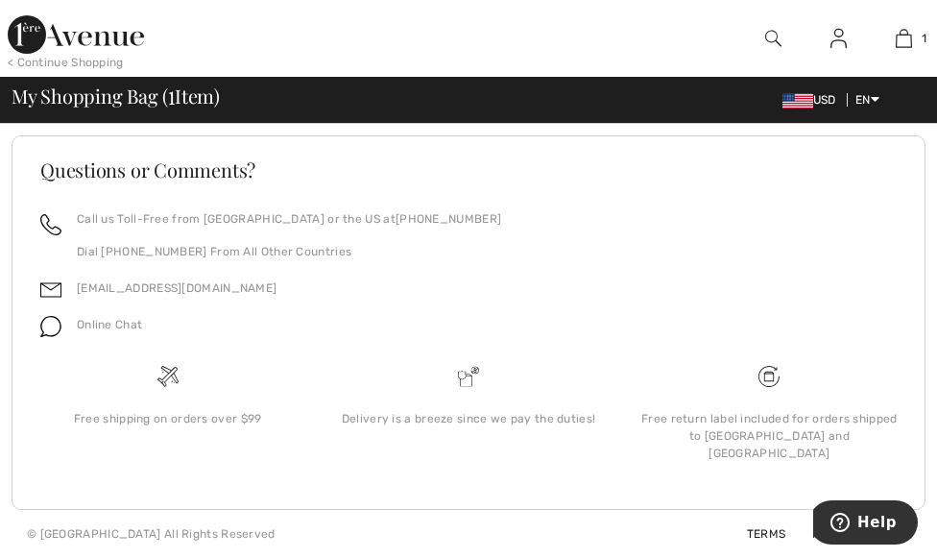
scroll to position [1104, 0]
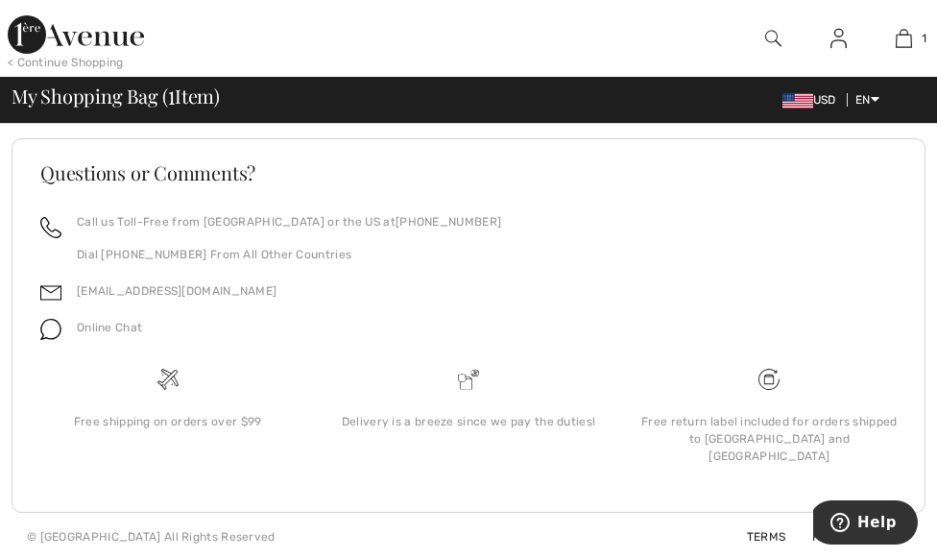
click at [574, 109] on div "My Shopping Bag ( 1 Item) USD EN English Français" at bounding box center [469, 99] width 914 height 27
click at [204, 103] on span "My Shopping Bag ( 1 Item)" at bounding box center [116, 95] width 208 height 19
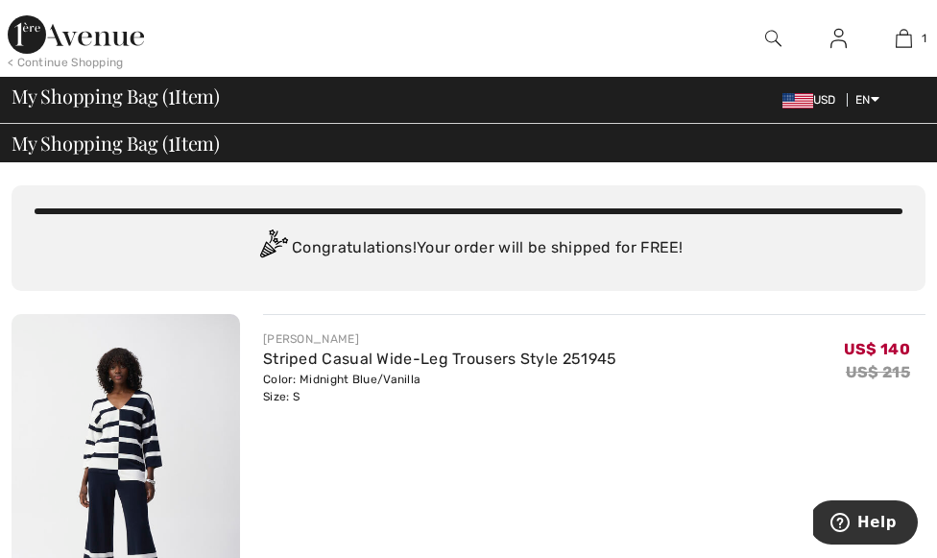
scroll to position [0, 0]
click at [217, 102] on span "My Shopping Bag ( 1 Item)" at bounding box center [116, 95] width 208 height 19
click at [132, 145] on span "My Shopping Bag ( 1 Item)" at bounding box center [116, 142] width 208 height 19
click at [896, 37] on img at bounding box center [904, 38] width 16 height 23
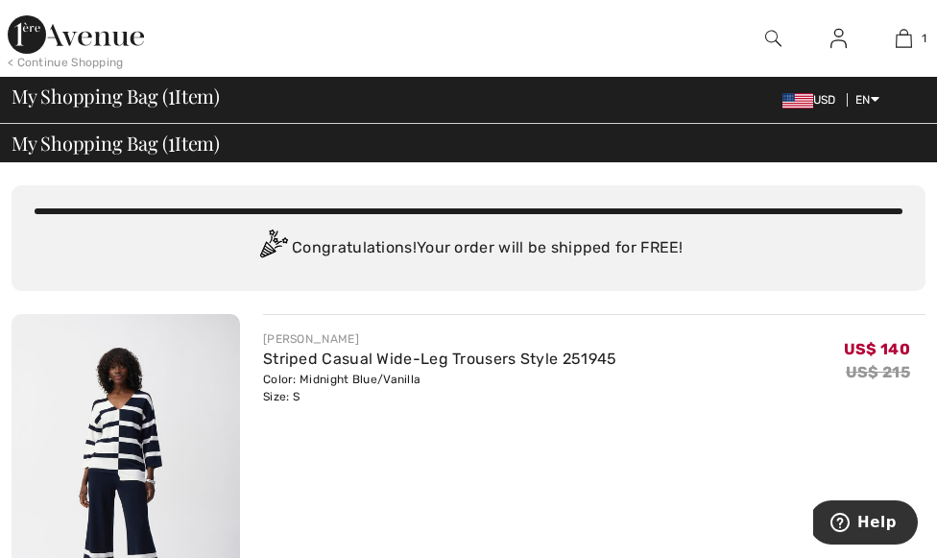
click at [122, 108] on div "My Shopping Bag ( 1 Item) USD EN English Français" at bounding box center [469, 99] width 914 height 27
click at [123, 105] on div "My Shopping Bag ( 1 Item) USD EN English Français" at bounding box center [469, 99] width 914 height 27
drag, startPoint x: 129, startPoint y: 147, endPoint x: 125, endPoint y: 136, distance: 11.2
click at [98, 190] on div "You are only US$ 0.00 away from FREE SHIPPING! Continue Shopping > Congratulati…" at bounding box center [469, 238] width 914 height 106
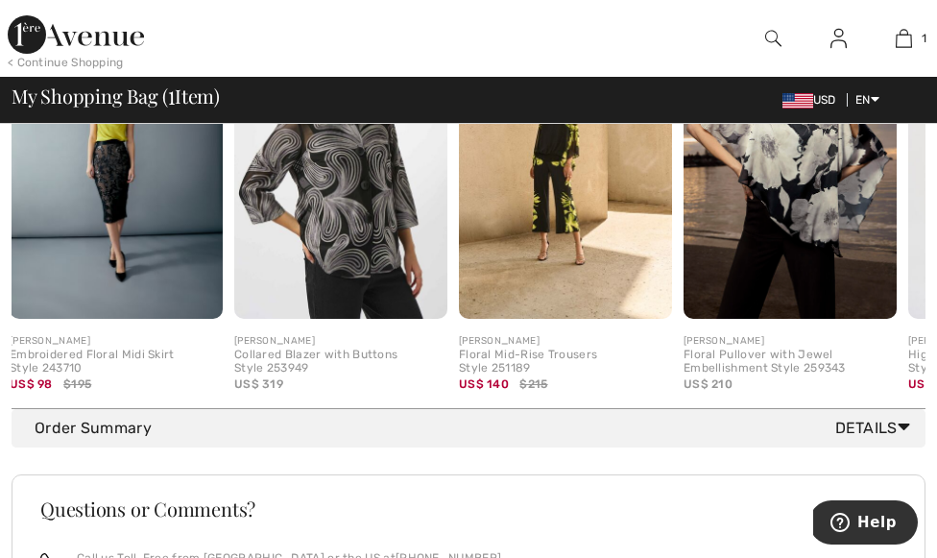
scroll to position [767, 0]
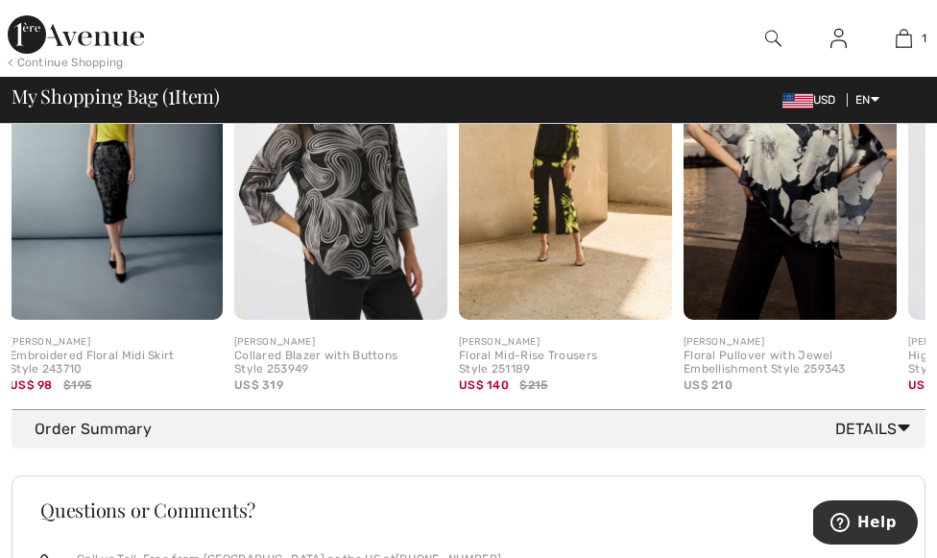
click at [586, 223] on img at bounding box center [565, 160] width 213 height 320
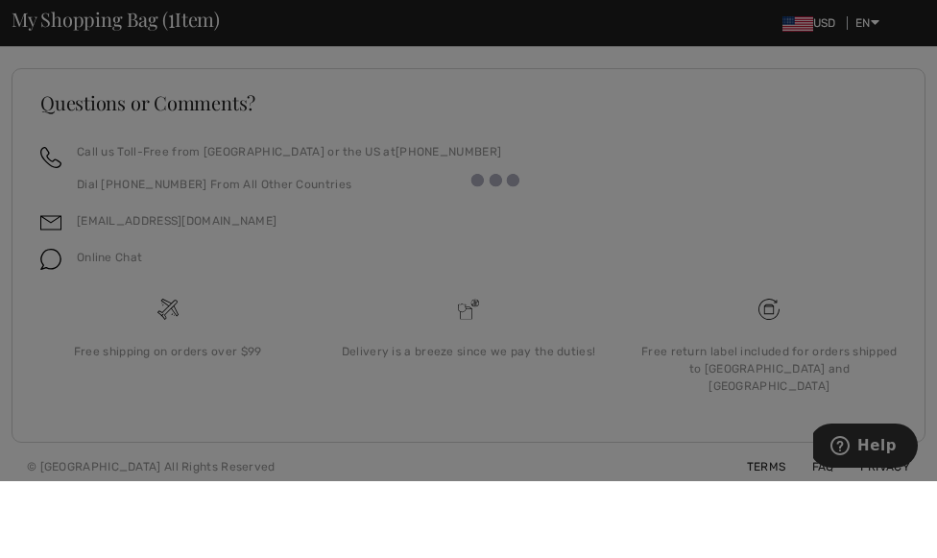
scroll to position [1100, 0]
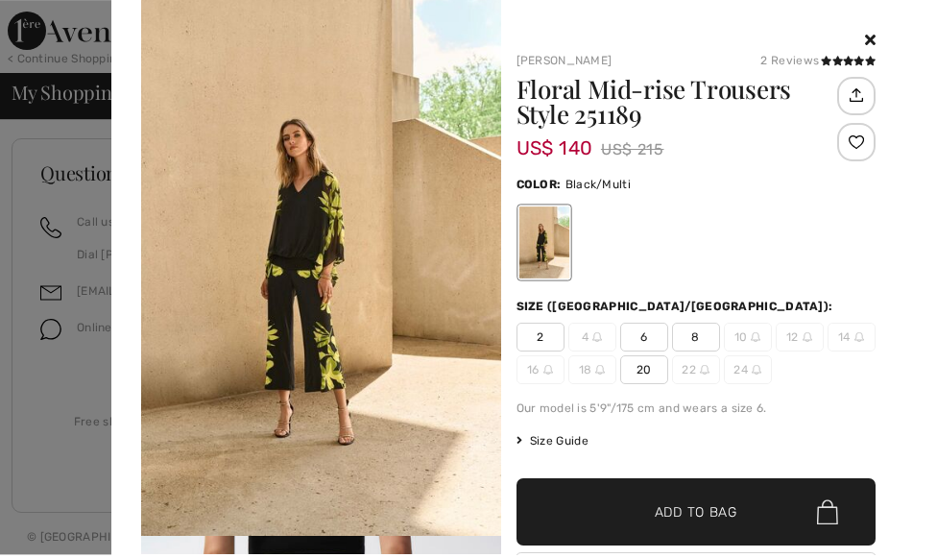
click at [50, 60] on div at bounding box center [468, 279] width 937 height 558
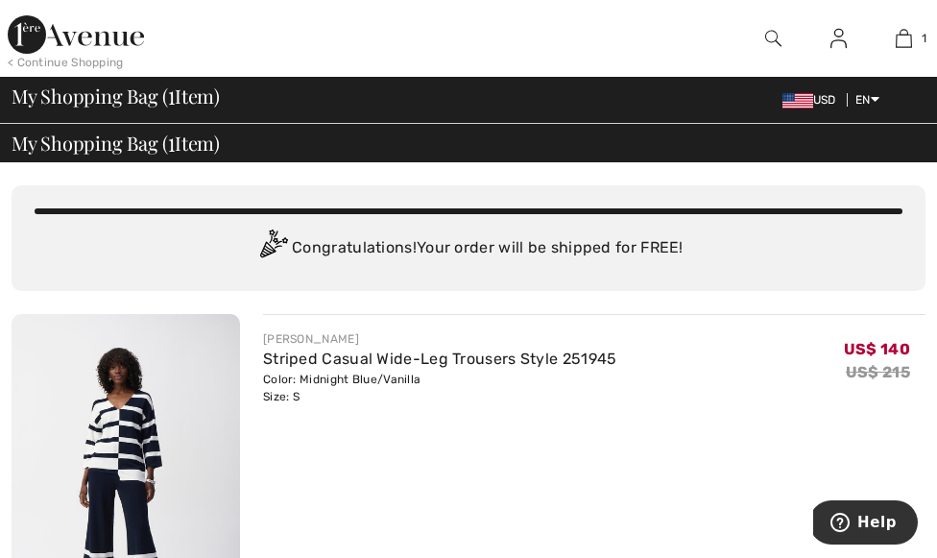
scroll to position [0, 0]
click at [833, 37] on img at bounding box center [838, 38] width 16 height 23
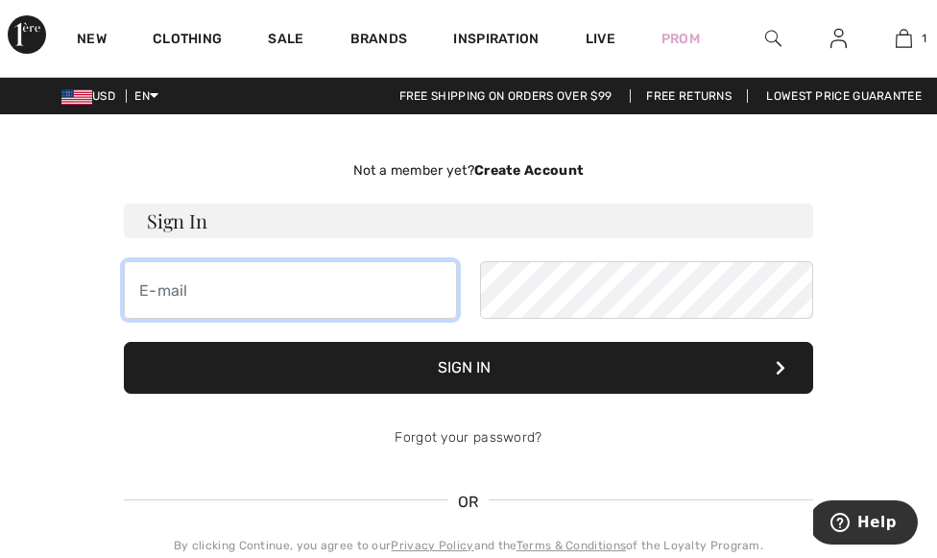
click at [203, 263] on input "email" at bounding box center [290, 290] width 333 height 58
click at [152, 290] on input "email" at bounding box center [290, 290] width 333 height 58
click at [185, 302] on input "b" at bounding box center [290, 290] width 333 height 58
type input "[EMAIL_ADDRESS][PERSON_NAME][DOMAIN_NAME]"
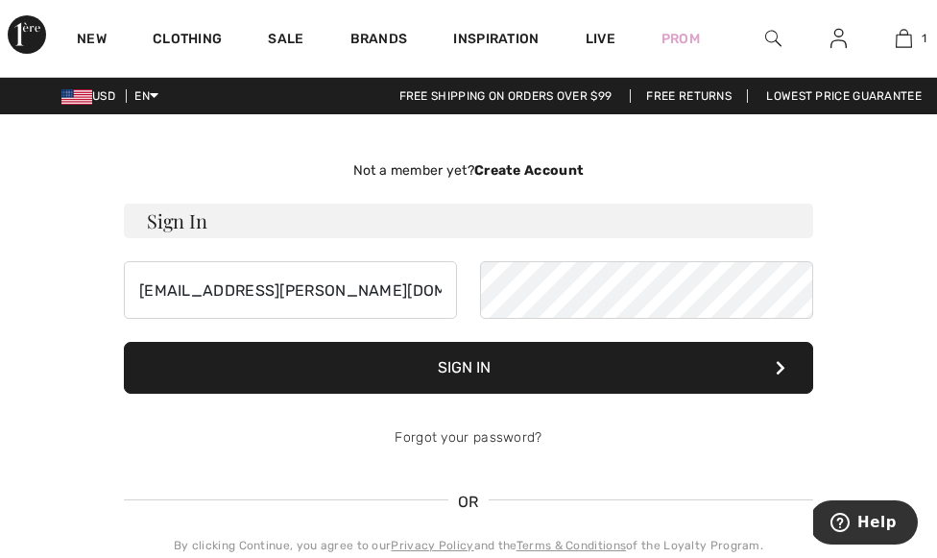
click at [406, 376] on button "Sign In" at bounding box center [468, 368] width 689 height 52
click at [458, 368] on button "Sign In" at bounding box center [468, 368] width 689 height 52
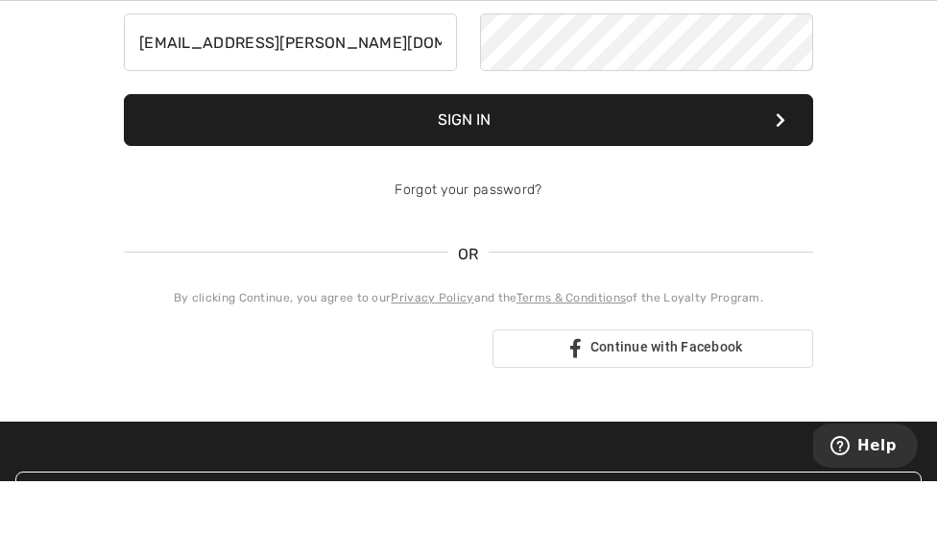
scroll to position [203, 0]
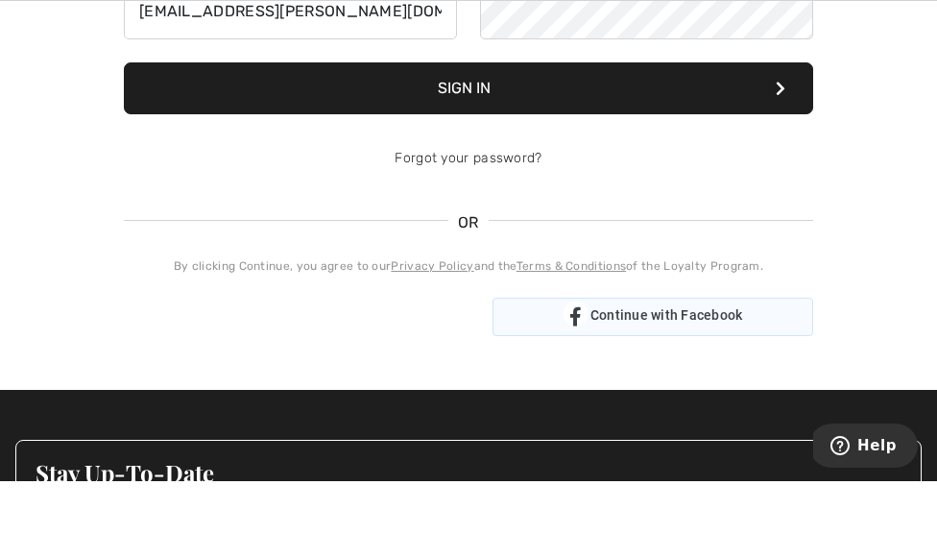
click at [609, 384] on span "Continue with Facebook" at bounding box center [666, 391] width 153 height 15
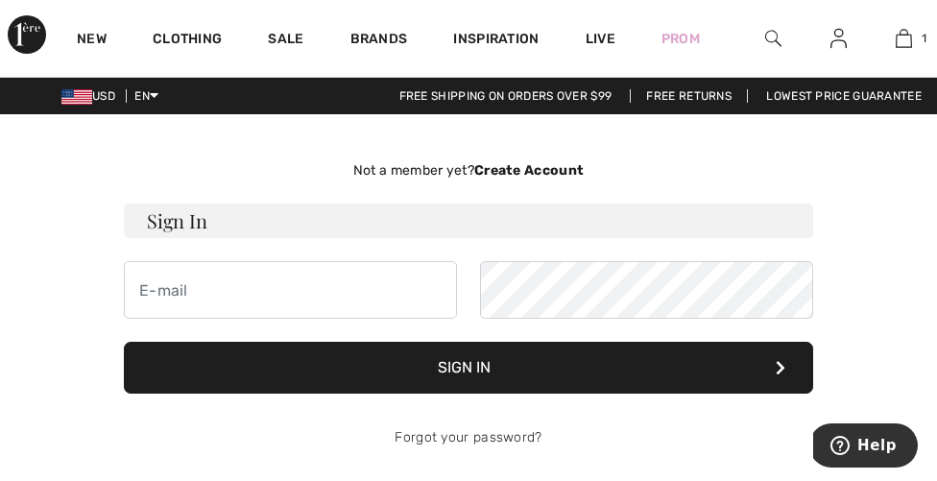
click at [409, 172] on div "Not a member yet? Create Account" at bounding box center [468, 170] width 689 height 20
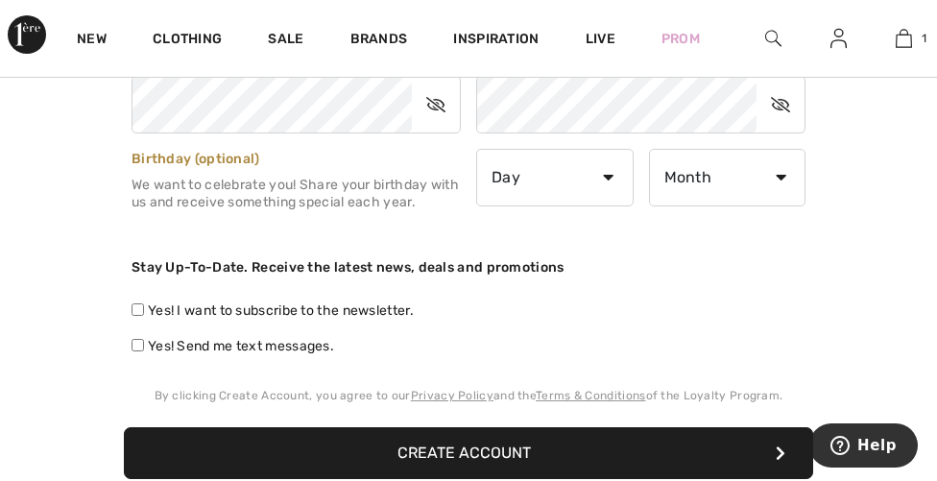
scroll to position [426, 0]
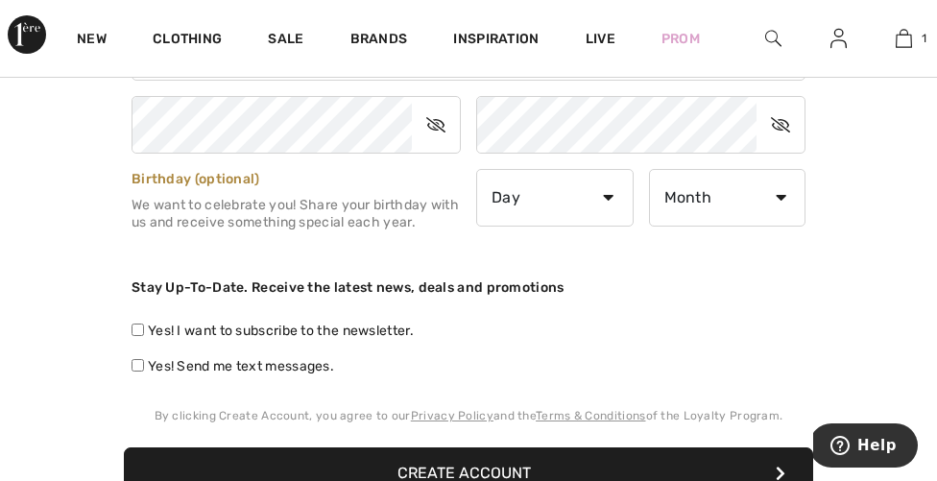
click at [213, 368] on label "Yes! Send me text messages." at bounding box center [233, 366] width 203 height 20
click at [144, 368] on input "Yes! Send me text messages." at bounding box center [138, 365] width 12 height 12
checkbox input "true"
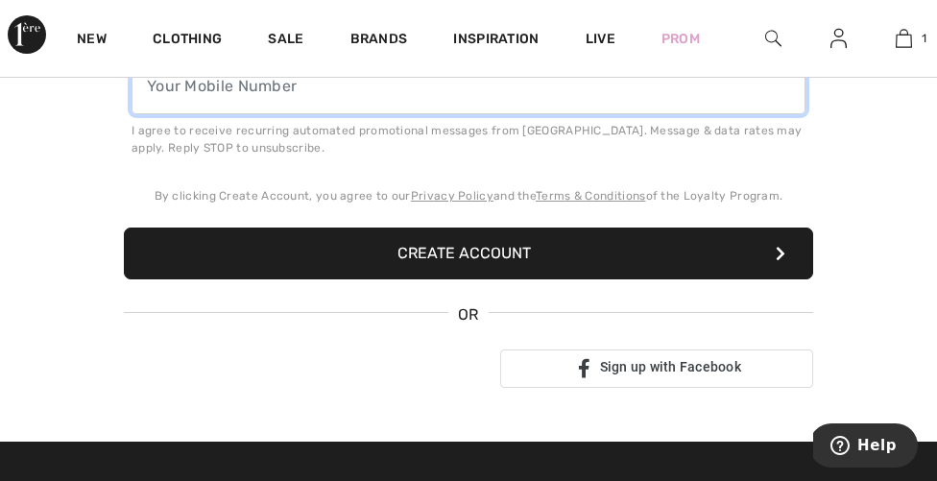
scroll to position [755, 0]
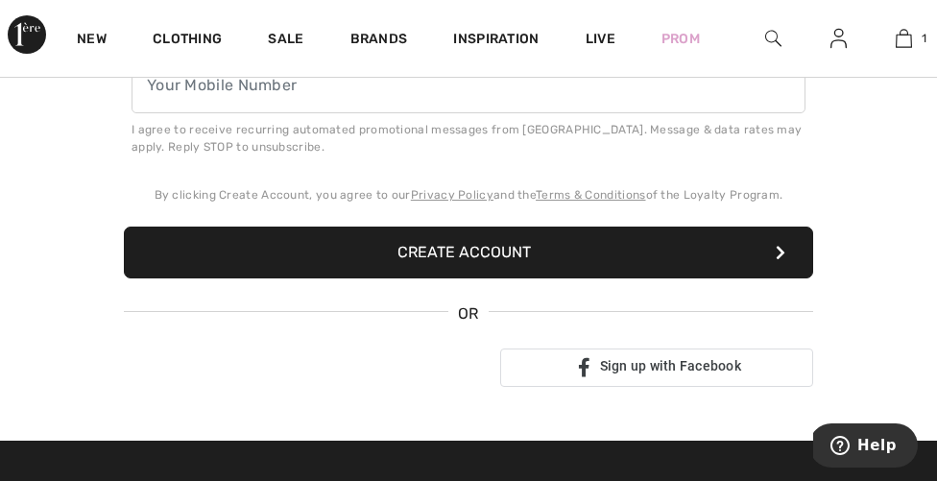
click at [343, 366] on div "Sign in with Google. Opens in new tab" at bounding box center [300, 368] width 353 height 42
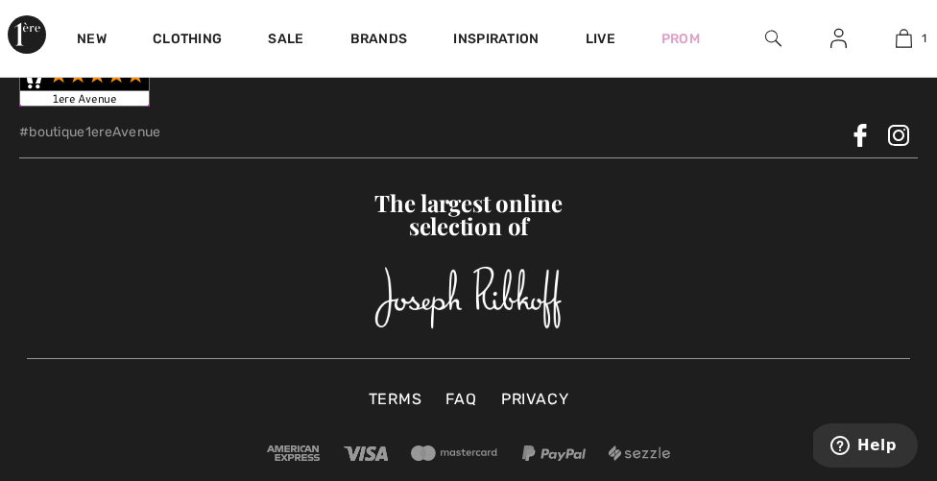
scroll to position [4539, 0]
